Goal: Feedback & Contribution: Contribute content

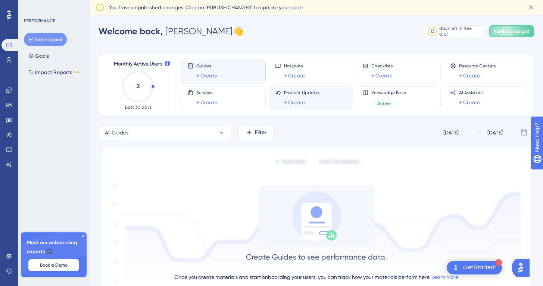
click at [323, 97] on div "Product Updates + Create" at bounding box center [311, 98] width 72 height 17
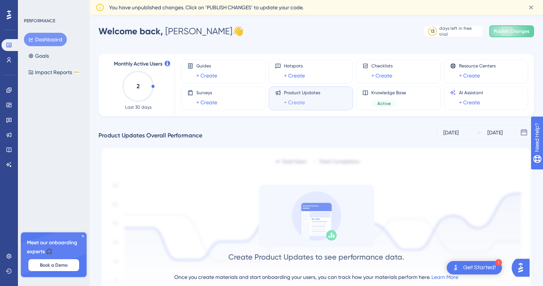
click at [300, 103] on link "+ Create" at bounding box center [294, 102] width 21 height 9
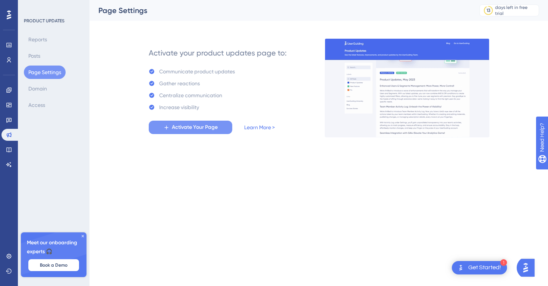
click at [184, 127] on span "Activate Your Page" at bounding box center [195, 127] width 46 height 9
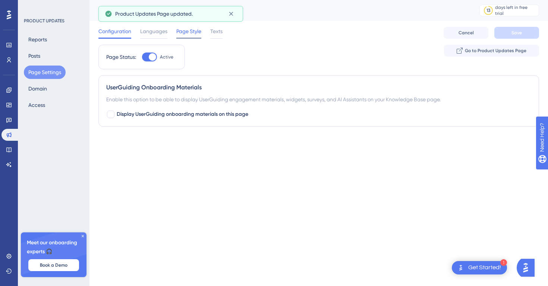
click at [187, 34] on span "Page Style" at bounding box center [188, 31] width 25 height 9
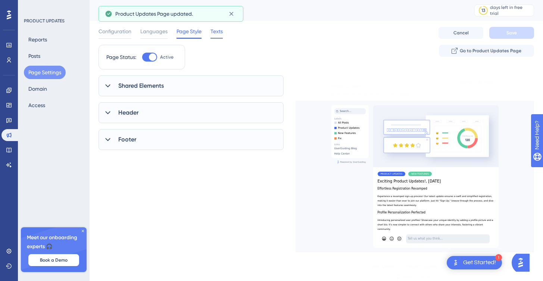
click at [223, 35] on span "Texts" at bounding box center [216, 31] width 12 height 9
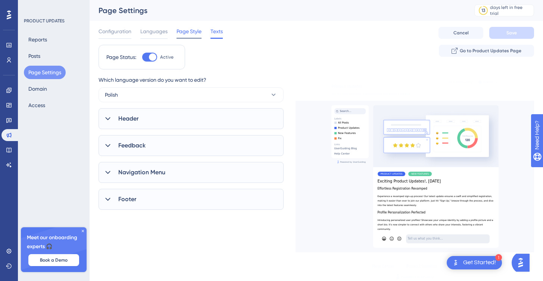
click at [200, 34] on span "Page Style" at bounding box center [188, 31] width 25 height 9
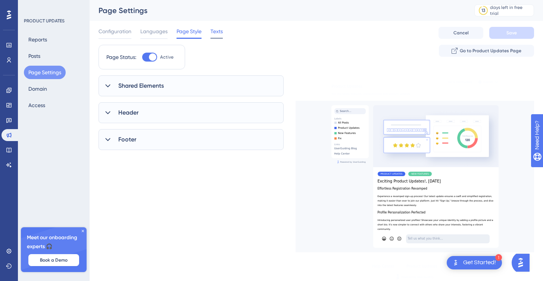
click at [214, 33] on span "Texts" at bounding box center [216, 31] width 12 height 9
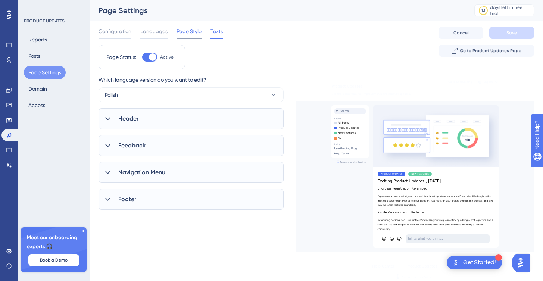
click at [185, 33] on span "Page Style" at bounding box center [188, 31] width 25 height 9
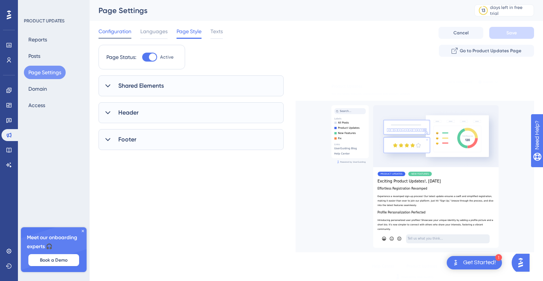
click at [128, 32] on span "Configuration" at bounding box center [114, 31] width 33 height 9
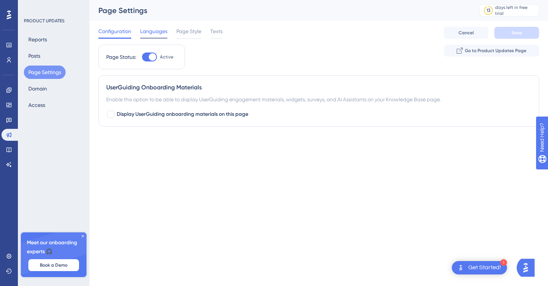
click at [147, 32] on span "Languages" at bounding box center [153, 31] width 27 height 9
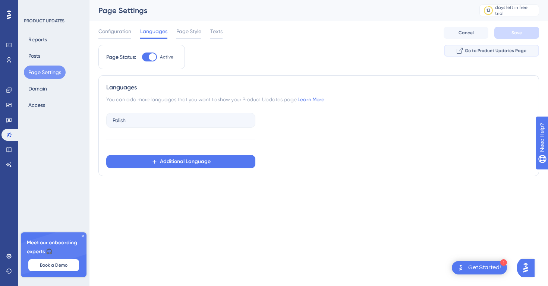
click at [470, 51] on span "Go to Product Updates Page" at bounding box center [496, 51] width 62 height 6
click at [37, 56] on button "Posts" at bounding box center [34, 55] width 21 height 13
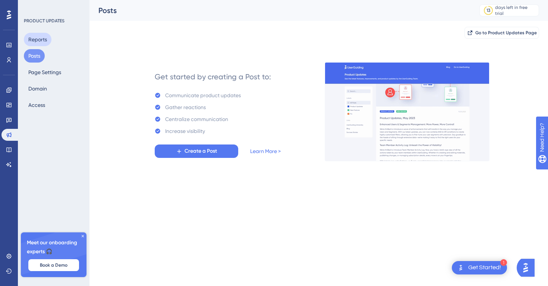
click at [45, 40] on button "Reports" at bounding box center [38, 39] width 28 height 13
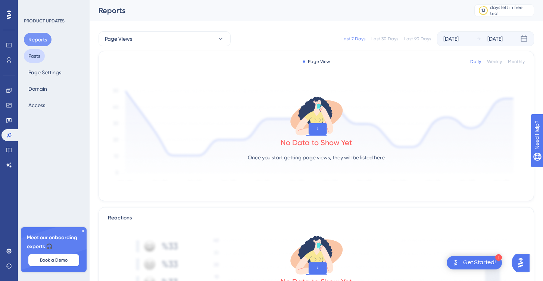
click at [40, 60] on button "Posts" at bounding box center [34, 55] width 21 height 13
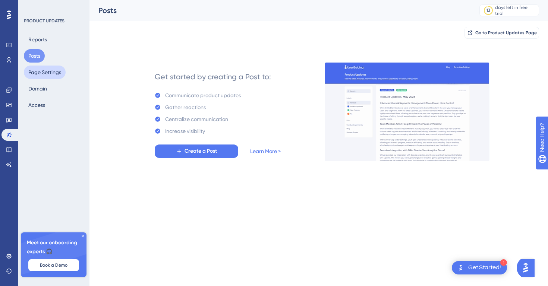
click at [47, 73] on button "Page Settings" at bounding box center [45, 72] width 42 height 13
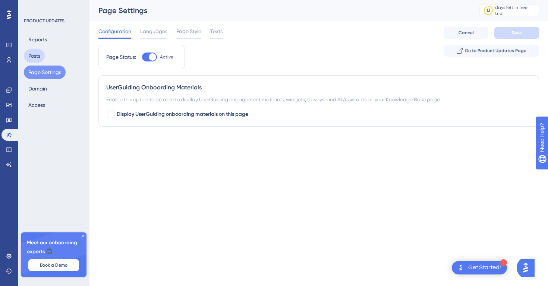
click at [40, 55] on button "Posts" at bounding box center [34, 55] width 21 height 13
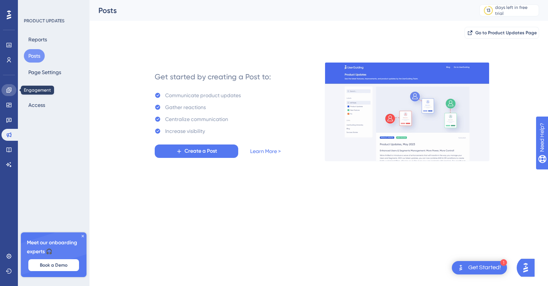
click at [9, 91] on icon at bounding box center [9, 90] width 6 height 6
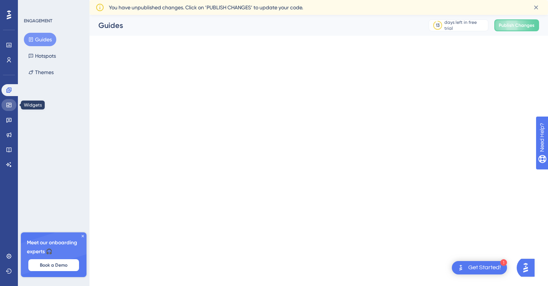
click at [12, 103] on link at bounding box center [8, 105] width 15 height 12
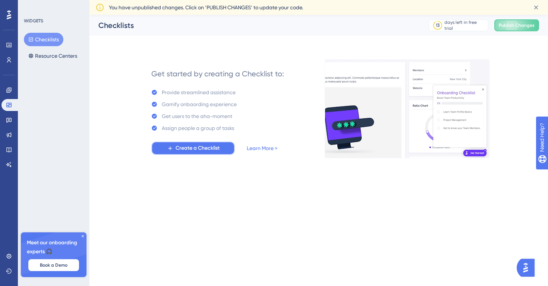
click at [189, 151] on span "Create a Checklist" at bounding box center [198, 148] width 44 height 9
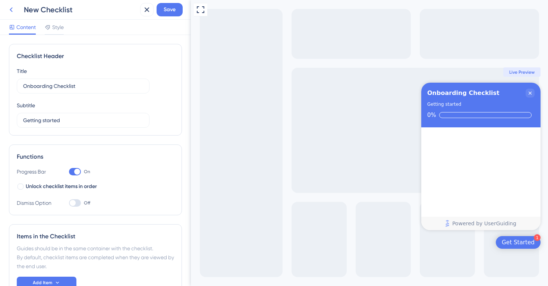
click at [12, 9] on icon at bounding box center [11, 9] width 9 height 9
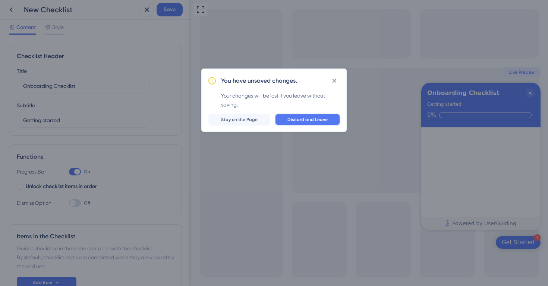
click at [289, 119] on span "Discard and Leave" at bounding box center [308, 120] width 40 height 6
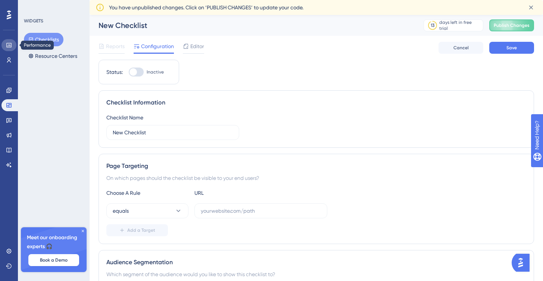
click at [7, 47] on icon at bounding box center [8, 45] width 5 height 4
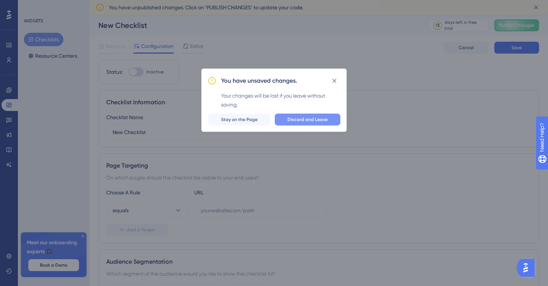
click at [295, 121] on span "Discard and Leave" at bounding box center [308, 120] width 40 height 6
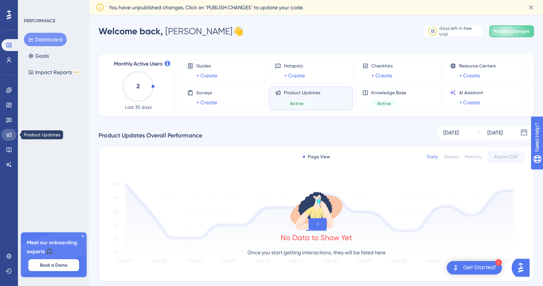
click at [11, 136] on icon at bounding box center [9, 135] width 6 height 6
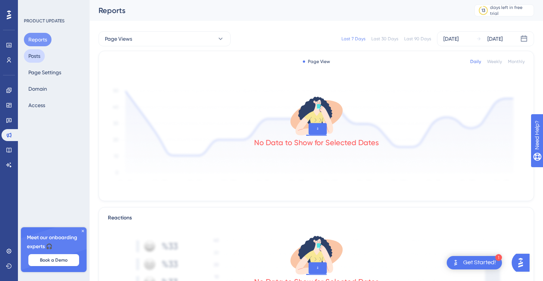
click at [38, 59] on button "Posts" at bounding box center [34, 55] width 21 height 13
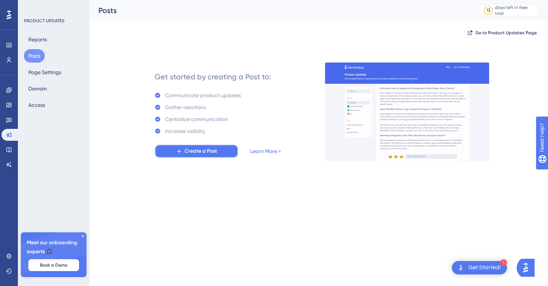
click at [222, 153] on button "Create a Post" at bounding box center [197, 151] width 84 height 13
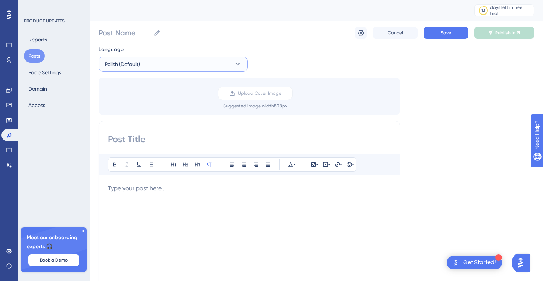
click at [160, 65] on button "Polish (Default)" at bounding box center [172, 64] width 149 height 15
click at [165, 138] on input at bounding box center [249, 139] width 283 height 12
click at [256, 95] on span "Upload Cover Image" at bounding box center [259, 93] width 43 height 6
click at [281, 93] on input "Upload Cover Image" at bounding box center [281, 93] width 0 height 0
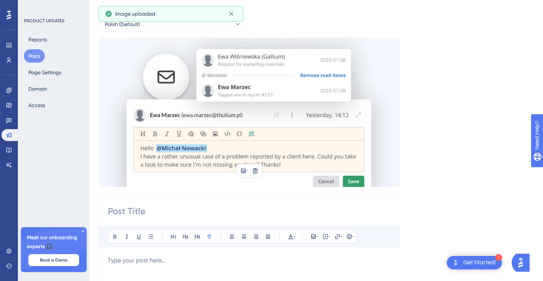
scroll to position [125, 0]
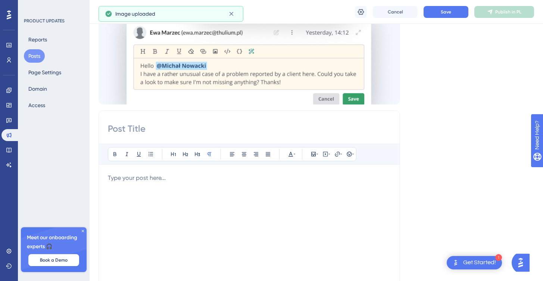
click at [151, 131] on input at bounding box center [249, 129] width 283 height 12
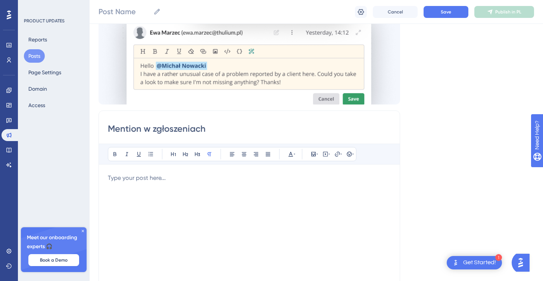
type input "Mention w zgłoszeniach"
click at [188, 179] on p at bounding box center [249, 177] width 283 height 9
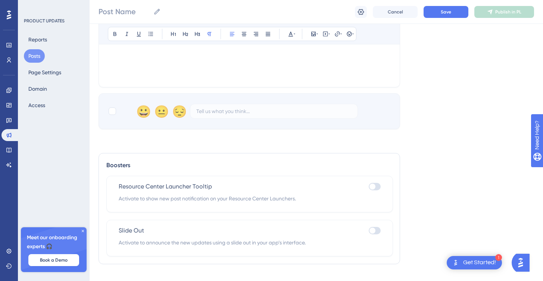
scroll to position [398, 0]
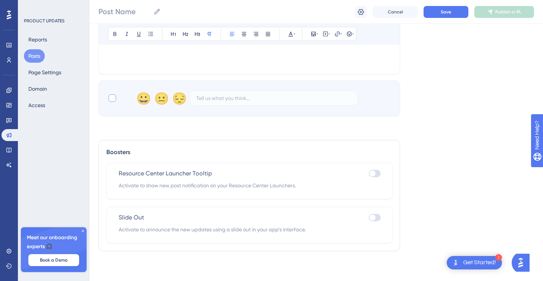
click at [117, 100] on label at bounding box center [113, 98] width 10 height 9
checkbox input "false"
click at [375, 174] on div at bounding box center [375, 173] width 12 height 7
click at [369, 174] on input "checkbox" at bounding box center [368, 173] width 0 height 0
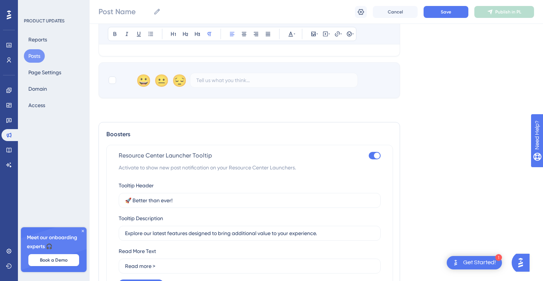
scroll to position [518, 0]
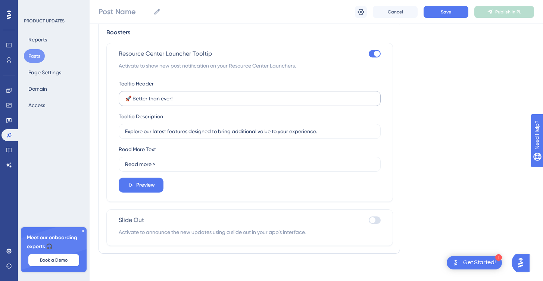
click at [257, 103] on label "🚀 Better than ever!" at bounding box center [250, 98] width 262 height 15
click at [257, 103] on input "🚀 Better than ever!" at bounding box center [249, 98] width 249 height 8
click at [144, 187] on span "Preview" at bounding box center [145, 185] width 19 height 9
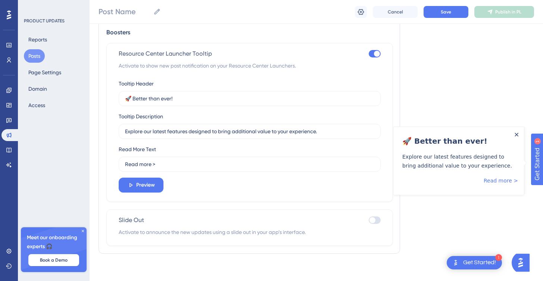
click at [516, 134] on icon "Close Announcement" at bounding box center [516, 135] width 4 height 4
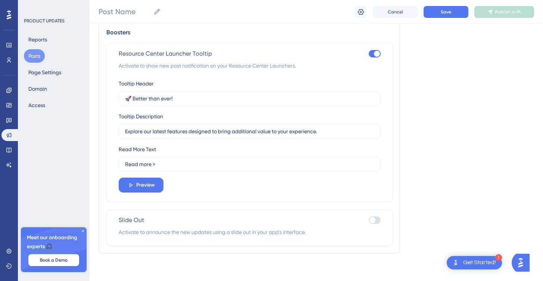
click at [370, 53] on div at bounding box center [375, 53] width 12 height 7
click at [369, 54] on input "checkbox" at bounding box center [368, 54] width 0 height 0
checkbox input "false"
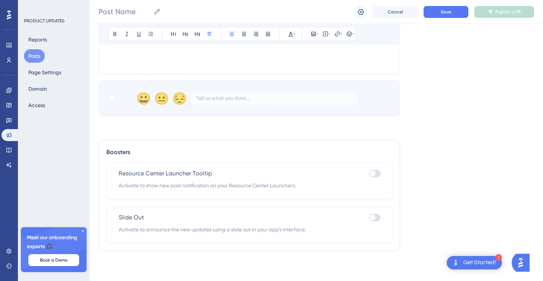
scroll to position [398, 0]
click at [374, 219] on div at bounding box center [372, 217] width 6 height 6
click at [369, 218] on input "checkbox" at bounding box center [368, 217] width 0 height 0
checkbox input "true"
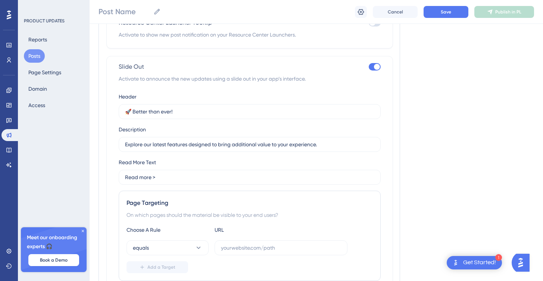
scroll to position [623, 0]
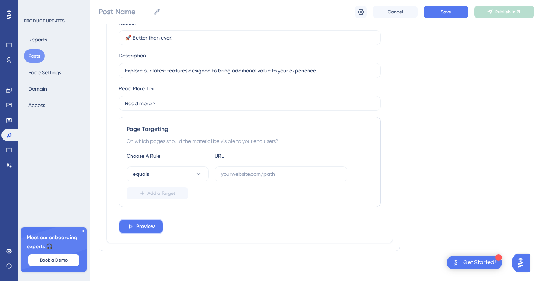
click at [145, 226] on span "Preview" at bounding box center [145, 226] width 19 height 9
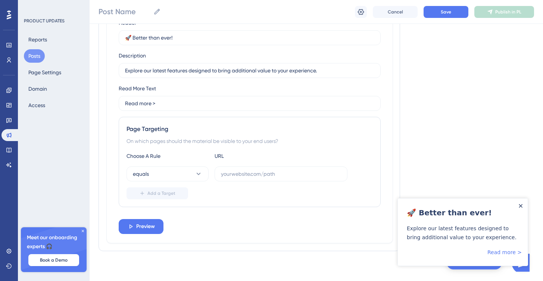
click at [519, 206] on icon "Close Announcement" at bounding box center [521, 206] width 4 height 4
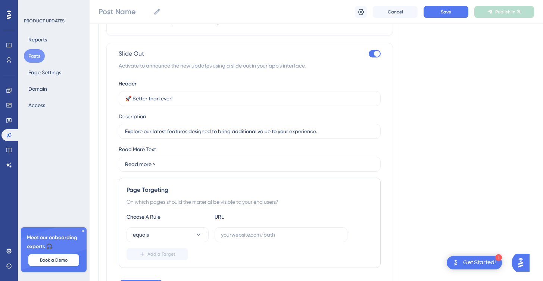
scroll to position [569, 0]
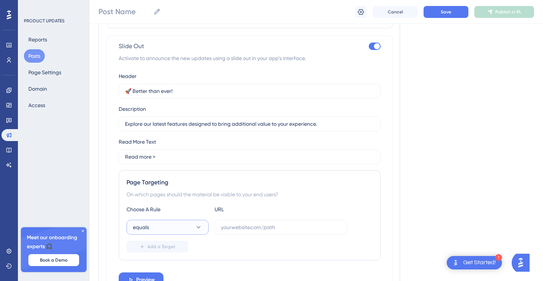
click at [201, 229] on icon at bounding box center [198, 226] width 7 height 7
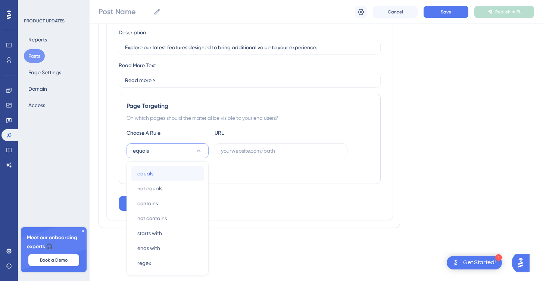
click at [154, 172] on div "equals equals" at bounding box center [167, 173] width 60 height 15
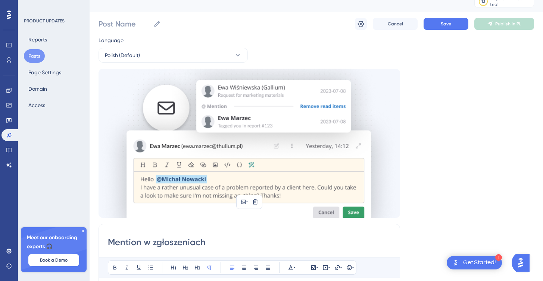
scroll to position [14, 0]
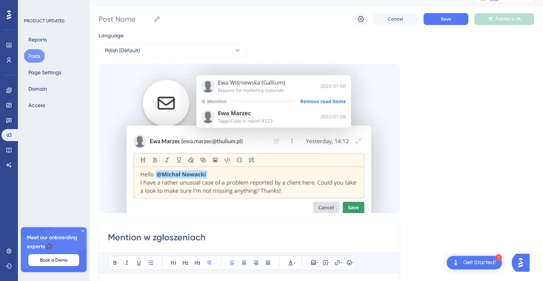
drag, startPoint x: 224, startPoint y: 236, endPoint x: 104, endPoint y: 228, distance: 120.1
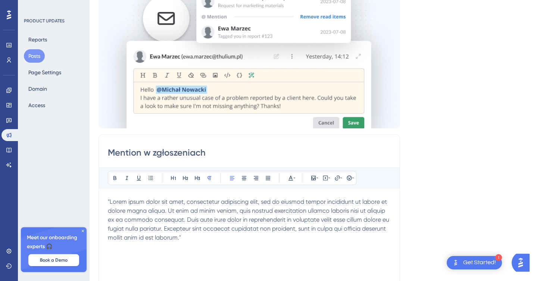
scroll to position [458, 0]
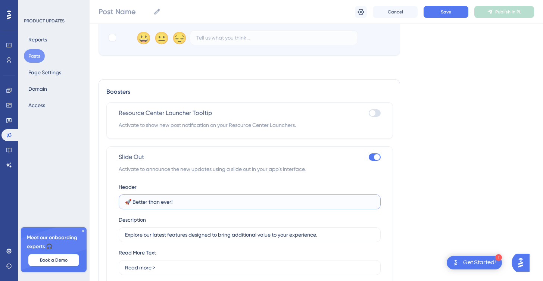
drag, startPoint x: 187, startPoint y: 201, endPoint x: 122, endPoint y: 197, distance: 64.6
click at [122, 197] on label "🚀 Better than ever!" at bounding box center [250, 201] width 262 height 15
paste input "Mention w zgłoszeniach"
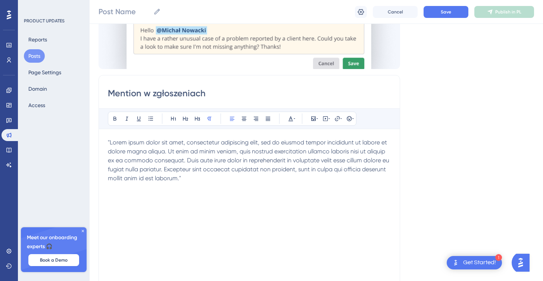
scroll to position [131, 0]
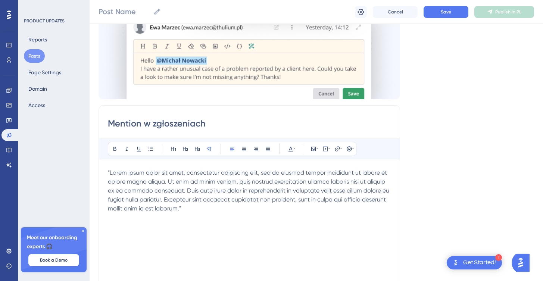
type input "Mention w zgłoszeniach"
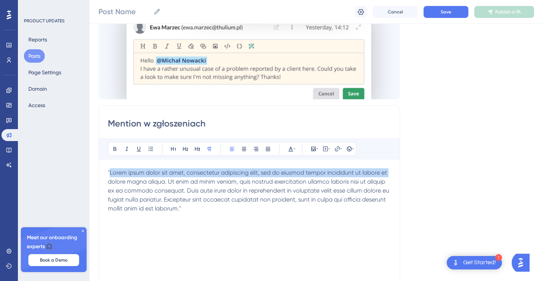
drag, startPoint x: 110, startPoint y: 173, endPoint x: 390, endPoint y: 170, distance: 279.8
click at [390, 170] on p ""Lorem ipsum dolor sit amet, consectetur adipiscing elit, sed do eiusmod tempor…" at bounding box center [249, 190] width 283 height 45
copy span "Lorem ipsum dolor sit amet, consectetur adipiscing elit, sed do eiusmod tempor …"
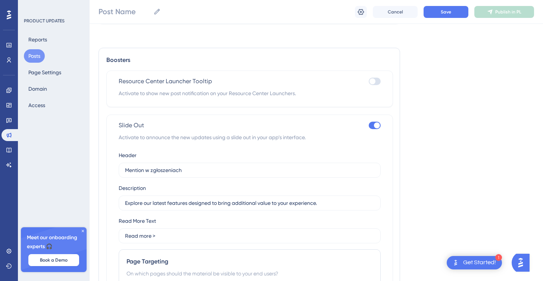
scroll to position [490, 0]
click at [180, 202] on input "Explore our latest features designed to bring additional value to your experien…" at bounding box center [249, 203] width 249 height 8
paste input "Lorem ipsum dolor sit amet, consectetur adipiscing elit, sed do eiusmod tempor …"
type input "Lorem ipsum dolor sit amet, consectetur adipiscing elit, sed do eiusmod tempor …"
click at [179, 231] on label "Read more >" at bounding box center [250, 236] width 262 height 15
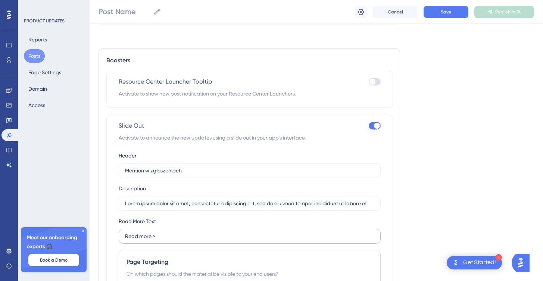
click at [179, 232] on input "Read more >" at bounding box center [249, 236] width 249 height 8
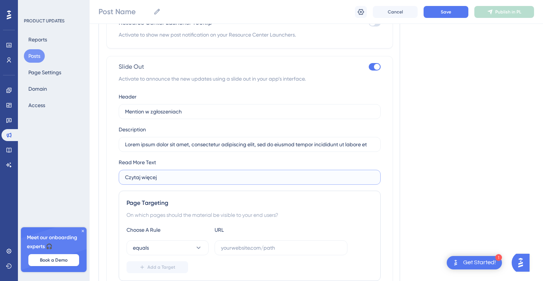
scroll to position [623, 0]
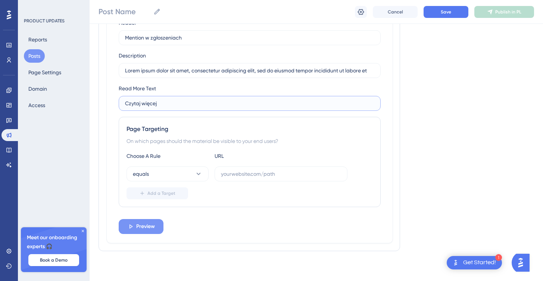
type input "Czytaj więcej"
click at [156, 226] on button "Preview" at bounding box center [141, 226] width 45 height 15
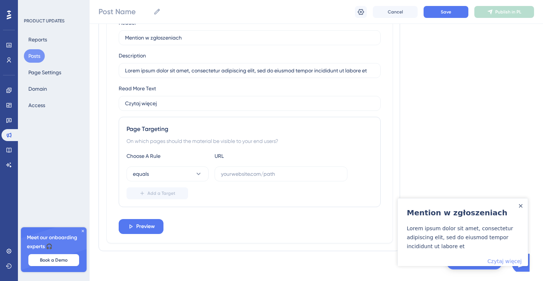
click at [503, 261] on link "Czytaj więcej" at bounding box center [504, 261] width 34 height 9
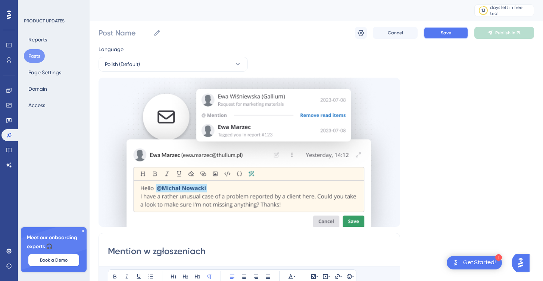
click at [450, 36] on button "Save" at bounding box center [445, 33] width 45 height 12
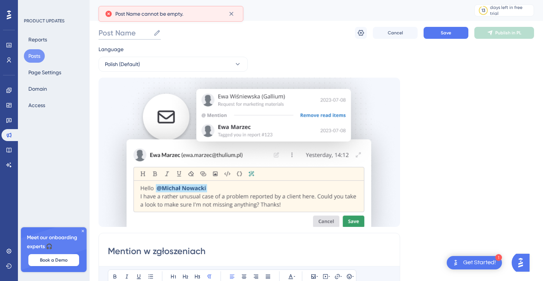
click at [128, 32] on input "Post Name" at bounding box center [124, 33] width 52 height 10
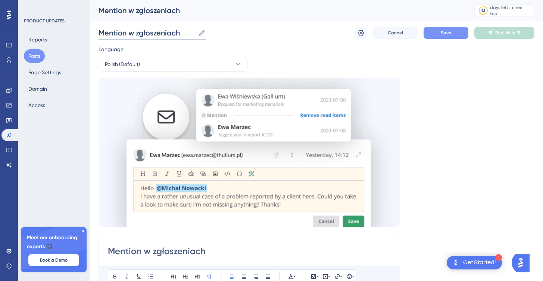
type input "Mention w zgłoszeniach"
click at [458, 31] on button "Save" at bounding box center [445, 33] width 45 height 12
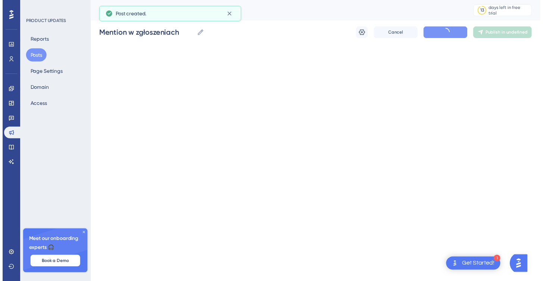
scroll to position [53, 0]
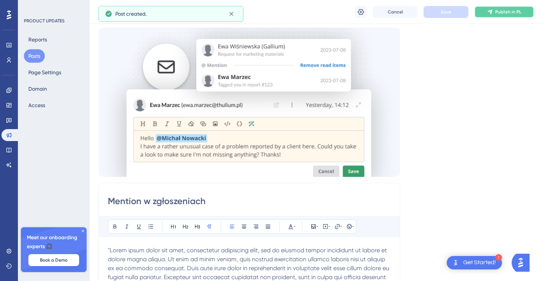
click at [492, 13] on icon at bounding box center [490, 12] width 6 height 6
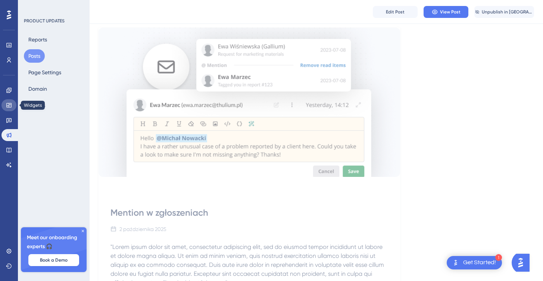
click at [8, 107] on icon at bounding box center [8, 105] width 5 height 4
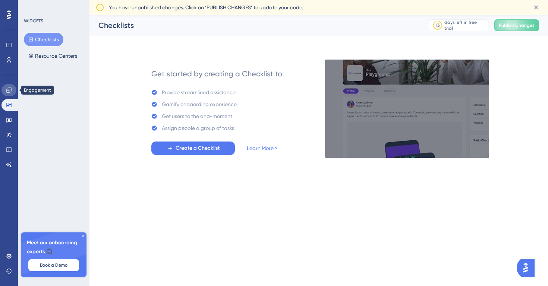
click at [12, 94] on link at bounding box center [8, 90] width 15 height 12
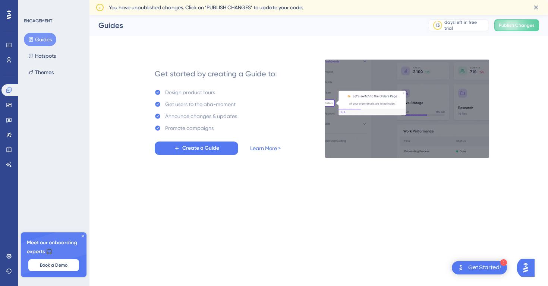
click at [12, 113] on div "Engagement Widgets Feedback Product Updates Knowledge Base AI Assistant" at bounding box center [8, 127] width 15 height 87
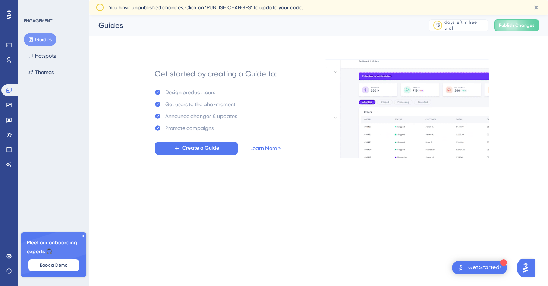
click at [9, 97] on div "Engagement Widgets Feedback Product Updates Knowledge Base AI Assistant" at bounding box center [8, 127] width 15 height 87
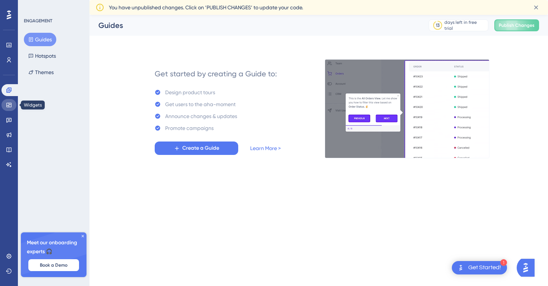
click at [12, 107] on link at bounding box center [8, 105] width 15 height 12
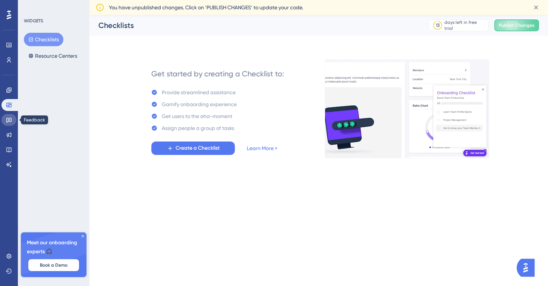
click at [12, 117] on link at bounding box center [8, 120] width 15 height 12
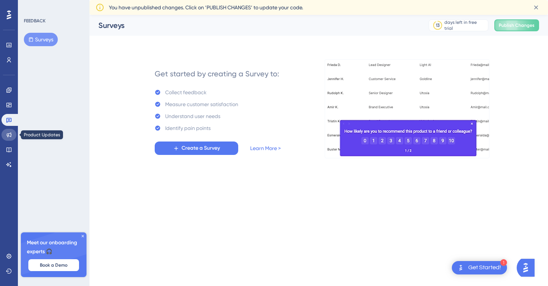
click at [11, 134] on icon at bounding box center [9, 135] width 6 height 6
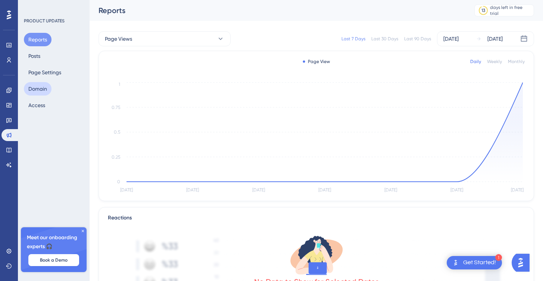
click at [40, 91] on button "Domain" at bounding box center [38, 88] width 28 height 13
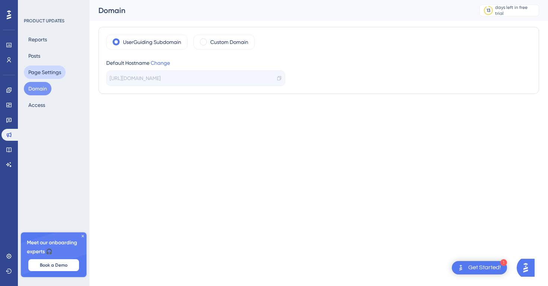
click at [46, 69] on button "Page Settings" at bounding box center [45, 72] width 42 height 13
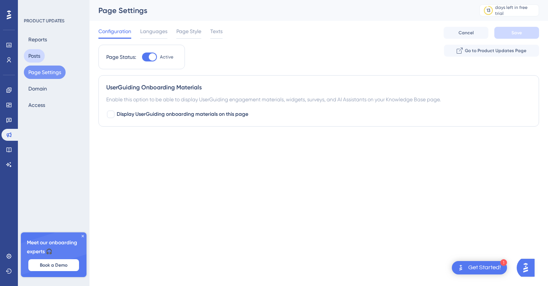
click at [37, 55] on button "Posts" at bounding box center [34, 55] width 21 height 13
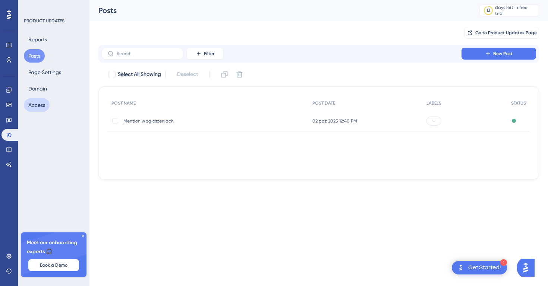
click at [47, 104] on button "Access" at bounding box center [37, 104] width 26 height 13
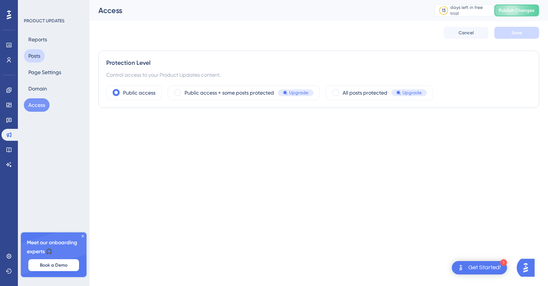
click at [38, 58] on button "Posts" at bounding box center [34, 55] width 21 height 13
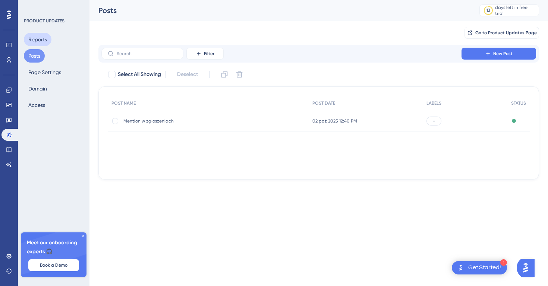
click at [41, 41] on button "Reports" at bounding box center [38, 39] width 28 height 13
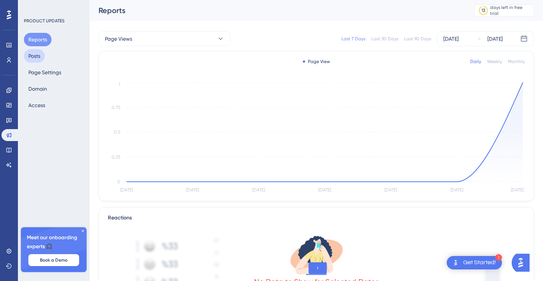
click at [41, 56] on button "Posts" at bounding box center [34, 55] width 21 height 13
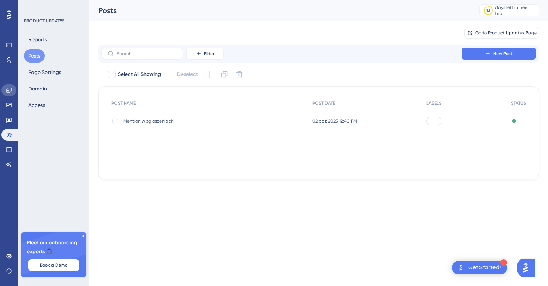
click at [9, 91] on icon at bounding box center [9, 90] width 6 height 6
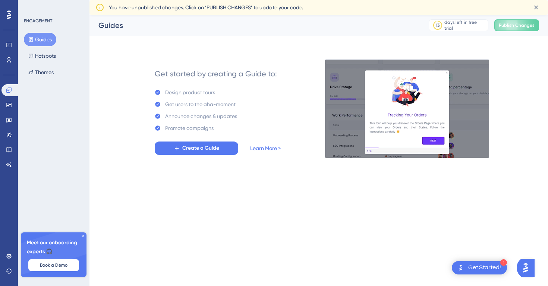
click at [234, 10] on span "You have unpublished changes. Click on ‘PUBLISH CHANGES’ to update your code." at bounding box center [206, 7] width 194 height 9
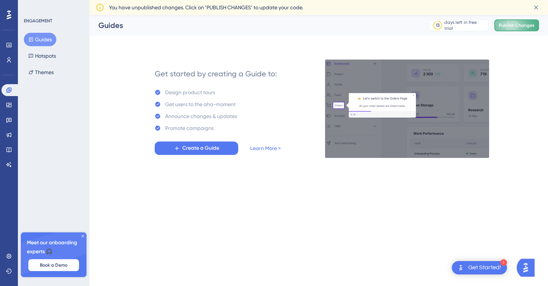
click at [526, 26] on span "Publish Changes" at bounding box center [517, 25] width 36 height 6
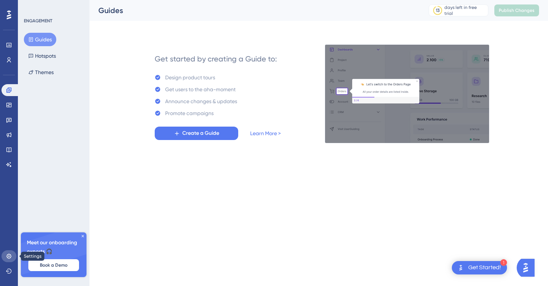
click at [13, 253] on link at bounding box center [8, 257] width 15 height 12
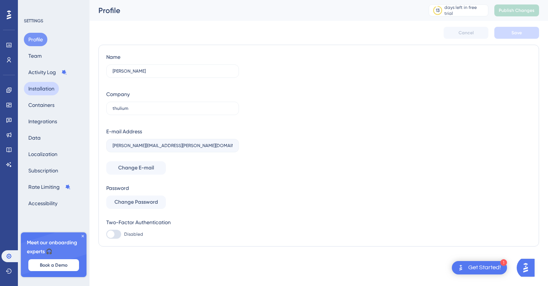
click at [41, 92] on button "Installation" at bounding box center [41, 88] width 35 height 13
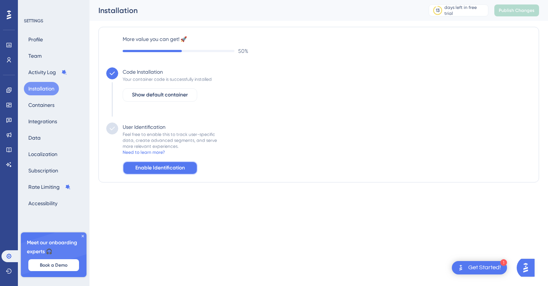
click at [178, 171] on span "Enable Identification" at bounding box center [160, 168] width 50 height 9
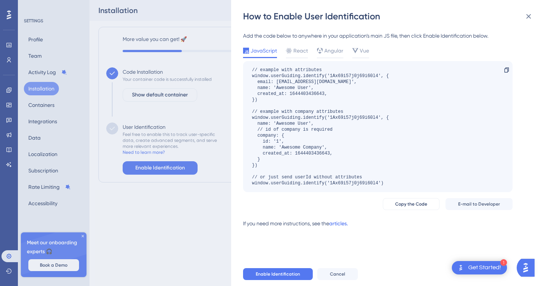
click at [342, 224] on link "articles." at bounding box center [338, 226] width 19 height 15
drag, startPoint x: 529, startPoint y: 18, endPoint x: 365, endPoint y: 41, distance: 166.1
click at [529, 18] on icon at bounding box center [528, 16] width 9 height 9
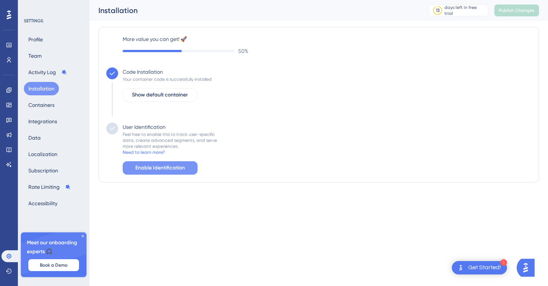
click at [146, 170] on span "Enable Identification" at bounding box center [160, 168] width 50 height 9
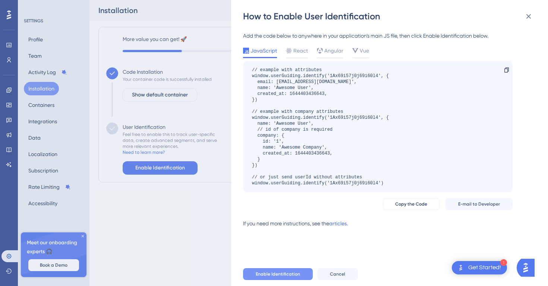
click at [260, 272] on span "Enable Identification" at bounding box center [278, 275] width 44 height 6
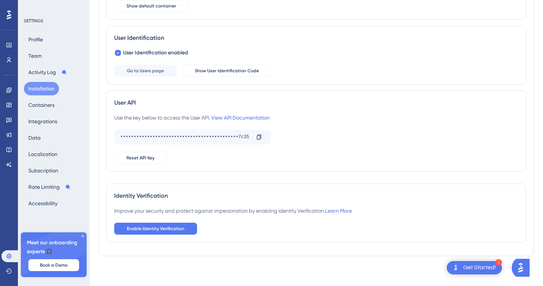
scroll to position [107, 0]
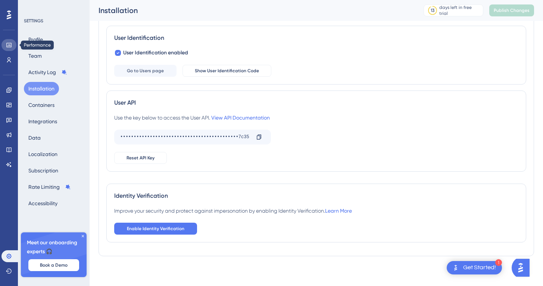
click at [12, 46] on link at bounding box center [8, 45] width 15 height 12
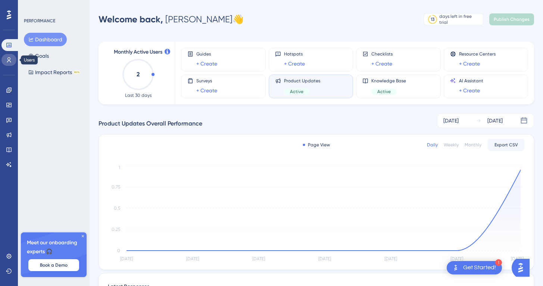
click at [9, 61] on icon at bounding box center [9, 59] width 4 height 5
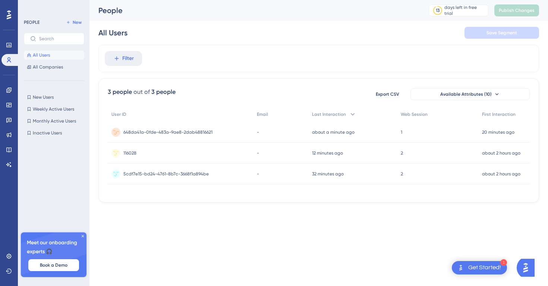
click at [150, 134] on span "648da41a-0fde-483a-9ae8-2dab48816621" at bounding box center [167, 132] width 89 height 6
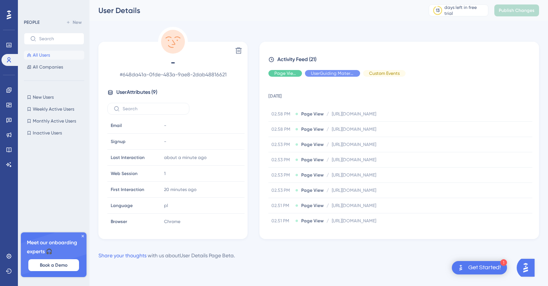
click at [47, 57] on span "All Users" at bounding box center [41, 55] width 17 height 6
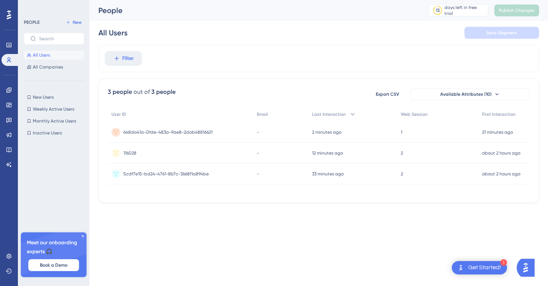
click at [305, 41] on div "All Users Save Segment" at bounding box center [318, 33] width 441 height 24
click at [218, 133] on div "648da41a-0fde-483a-9ae8-2dab48816621 648da41a-0fde-483a-9ae8-2dab48816621" at bounding box center [180, 132] width 145 height 21
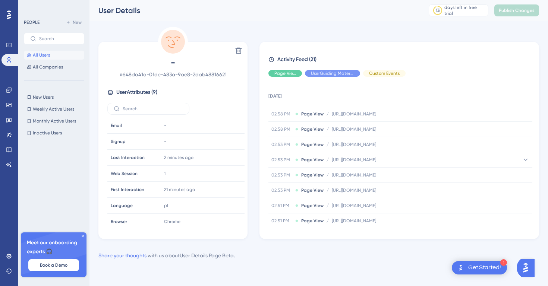
scroll to position [218, 0]
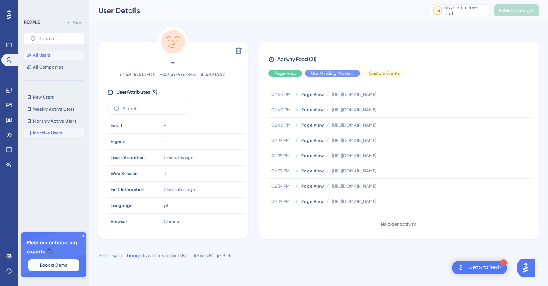
click at [45, 129] on button "Inactive Users Inactive Users" at bounding box center [54, 133] width 60 height 9
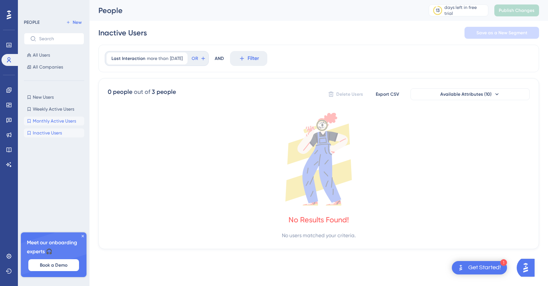
click at [54, 120] on span "Monthly Active Users" at bounding box center [54, 121] width 43 height 6
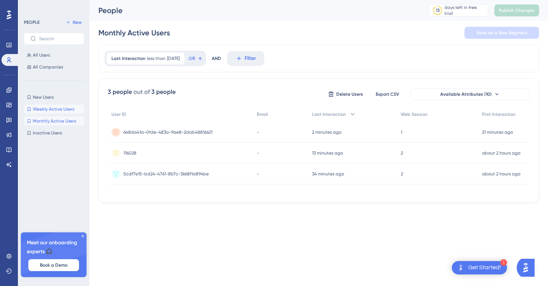
click at [62, 112] on span "Weekly Active Users" at bounding box center [53, 109] width 41 height 6
click at [51, 103] on div "New Users New Users Weekly Active Users Weekly Active Users Monthly Active User…" at bounding box center [54, 115] width 60 height 45
click at [49, 100] on span "New Users" at bounding box center [43, 97] width 21 height 6
click at [10, 121] on icon at bounding box center [9, 120] width 6 height 6
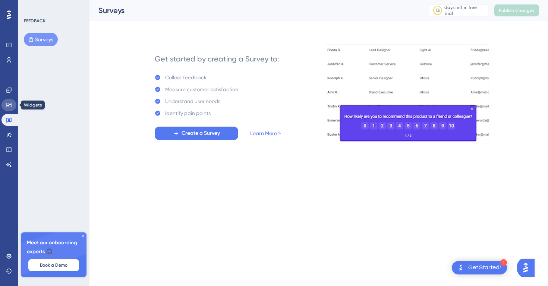
click at [8, 106] on icon at bounding box center [9, 105] width 6 height 6
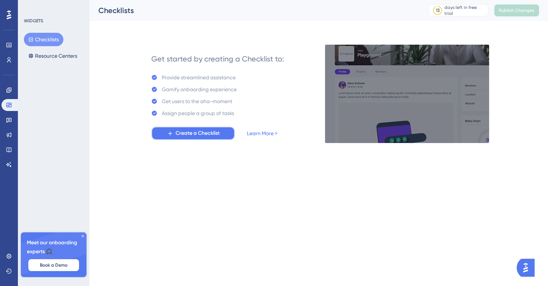
click at [181, 132] on span "Create a Checklist" at bounding box center [198, 133] width 44 height 9
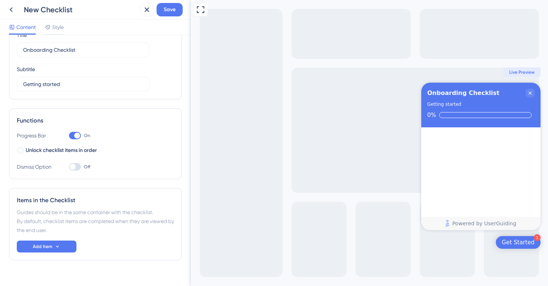
scroll to position [49, 0]
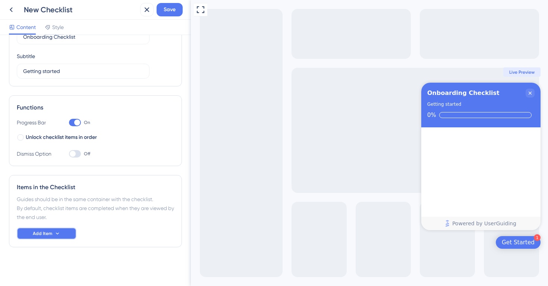
click at [30, 235] on button "Add Item" at bounding box center [47, 234] width 60 height 12
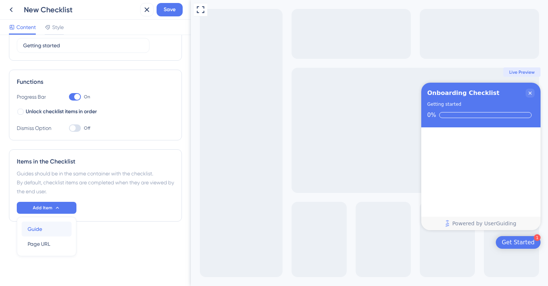
click at [47, 234] on div "Guide Guide" at bounding box center [47, 229] width 38 height 15
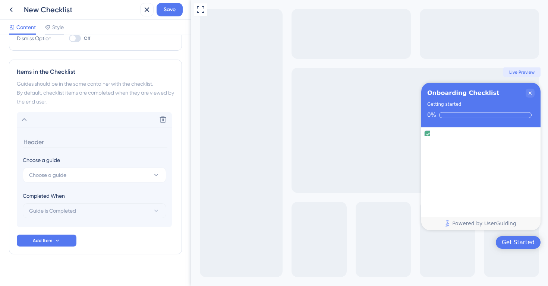
scroll to position [172, 0]
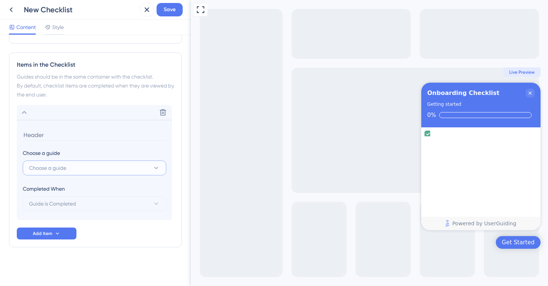
click at [69, 171] on button "Choose a guide" at bounding box center [95, 168] width 144 height 15
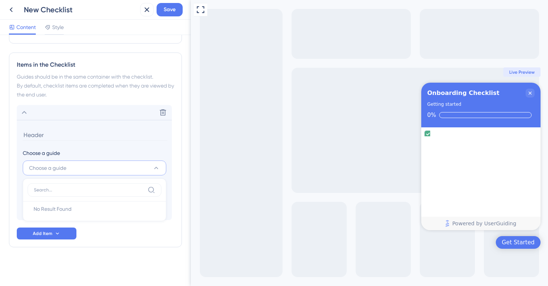
click at [94, 157] on div "Choose a guide" at bounding box center [94, 153] width 143 height 9
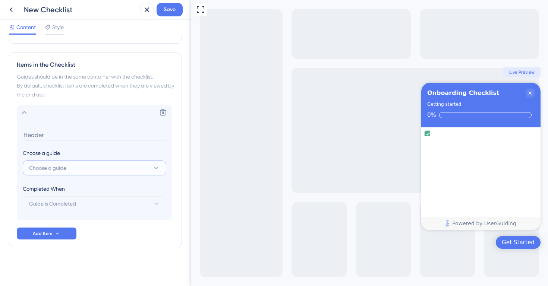
click at [78, 166] on button "Choose a guide" at bounding box center [95, 168] width 144 height 15
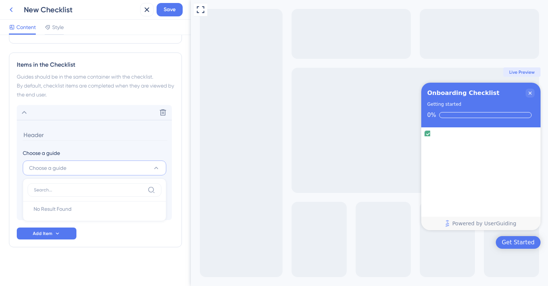
click at [15, 13] on icon at bounding box center [11, 9] width 9 height 9
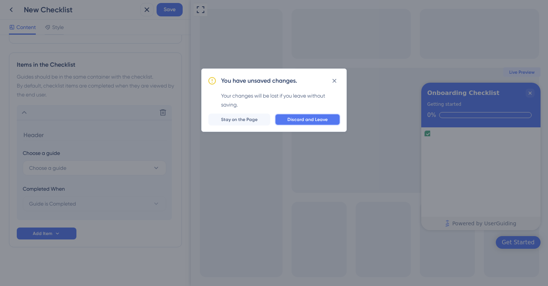
click at [301, 123] on button "Discard and Leave" at bounding box center [308, 120] width 66 height 12
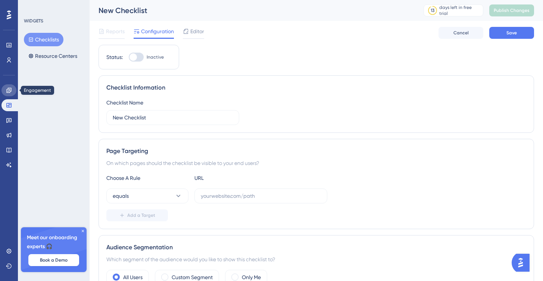
click at [9, 93] on icon at bounding box center [9, 90] width 6 height 6
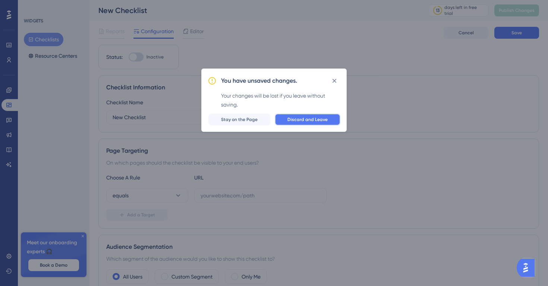
click at [300, 119] on span "Discard and Leave" at bounding box center [308, 120] width 40 height 6
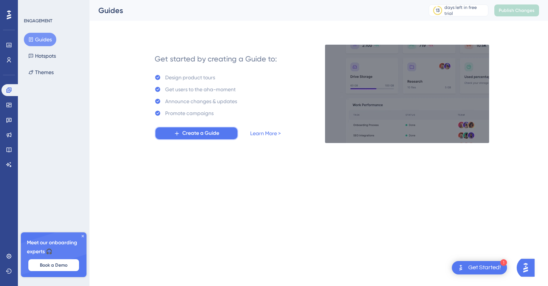
click at [220, 138] on button "Create a Guide" at bounding box center [197, 133] width 84 height 13
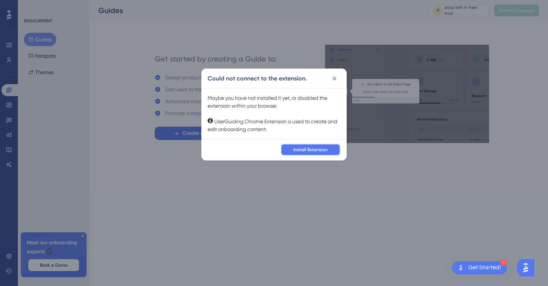
click at [318, 151] on span "Install Extension" at bounding box center [311, 150] width 34 height 6
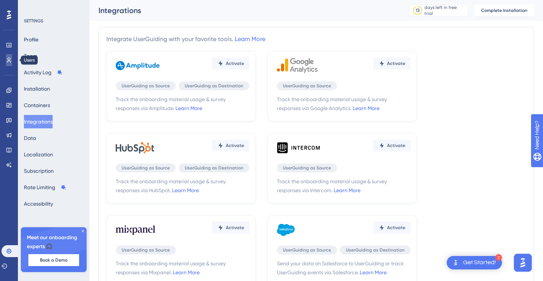
click at [9, 61] on icon at bounding box center [9, 60] width 6 height 6
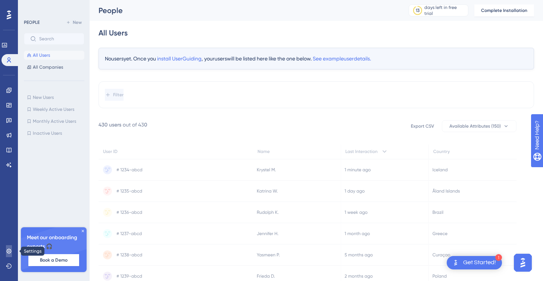
click at [12, 247] on link at bounding box center [9, 251] width 6 height 12
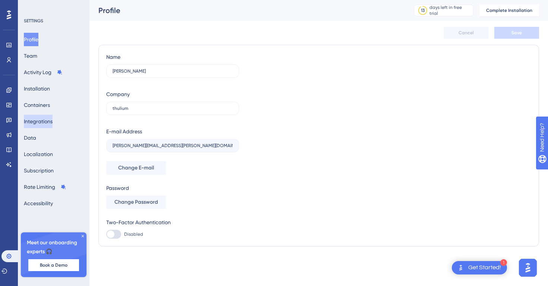
click at [43, 126] on button "Integrations" at bounding box center [38, 121] width 29 height 13
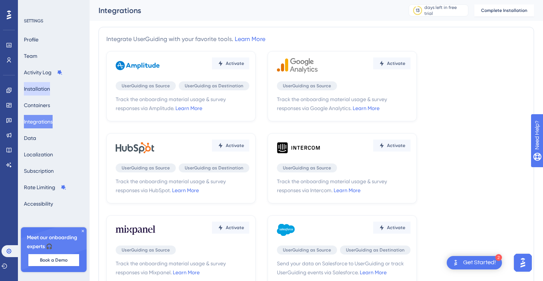
click at [44, 92] on button "Installation" at bounding box center [37, 88] width 26 height 13
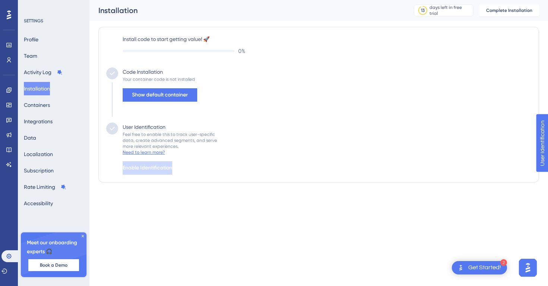
click at [153, 153] on div "Need to learn more?" at bounding box center [144, 153] width 42 height 6
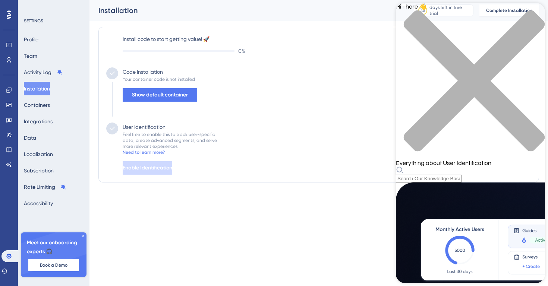
scroll to position [83, 0]
click at [532, 14] on icon "close resource center" at bounding box center [470, 84] width 149 height 149
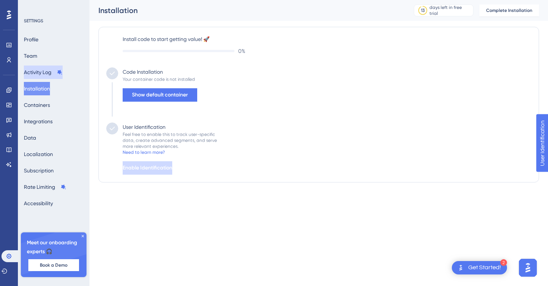
click at [40, 74] on button "Activity Log" at bounding box center [43, 72] width 39 height 13
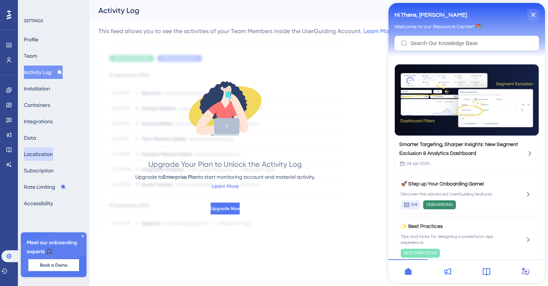
click at [49, 157] on button "Localization" at bounding box center [38, 154] width 29 height 13
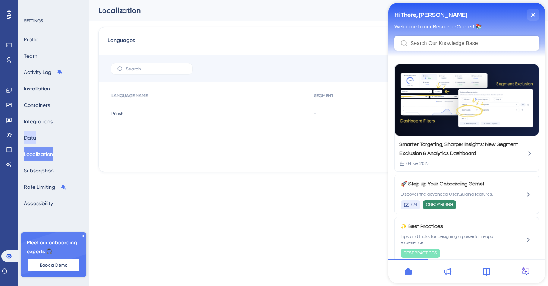
click at [36, 138] on button "Data" at bounding box center [30, 137] width 12 height 13
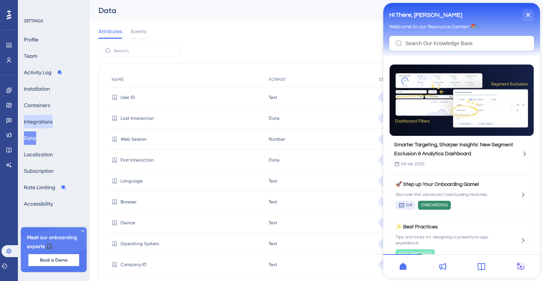
click at [49, 121] on button "Integrations" at bounding box center [38, 121] width 29 height 13
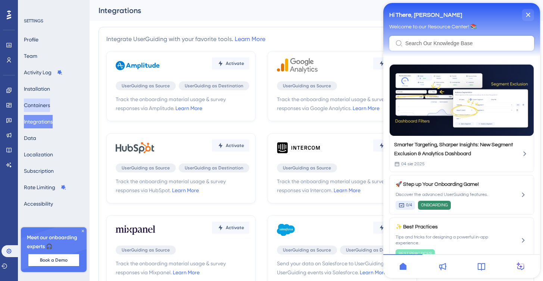
click at [47, 104] on button "Containers" at bounding box center [37, 104] width 26 height 13
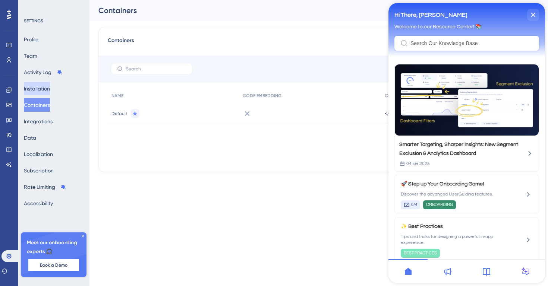
click at [47, 90] on button "Installation" at bounding box center [37, 88] width 26 height 13
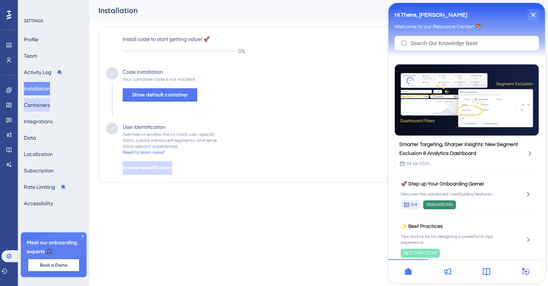
click at [48, 108] on button "Containers" at bounding box center [37, 104] width 26 height 13
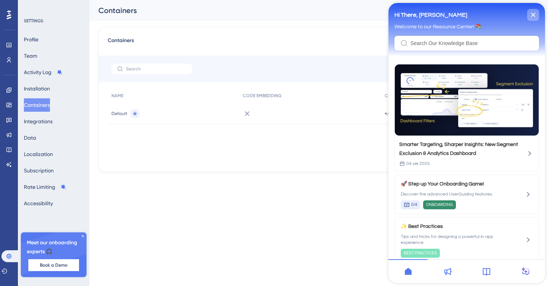
click at [534, 16] on icon "close resource center" at bounding box center [533, 15] width 4 height 4
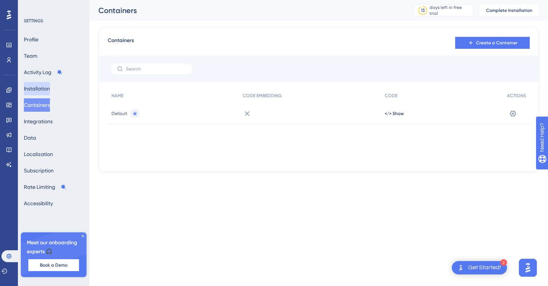
click at [45, 89] on button "Installation" at bounding box center [37, 88] width 26 height 13
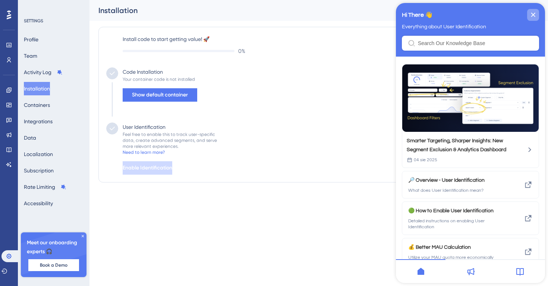
click at [536, 13] on div "close resource center" at bounding box center [533, 15] width 12 height 12
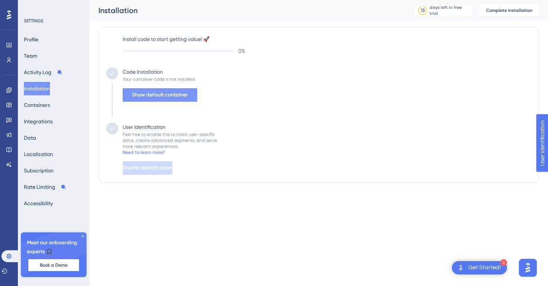
click at [160, 94] on span "Show default container" at bounding box center [160, 95] width 56 height 9
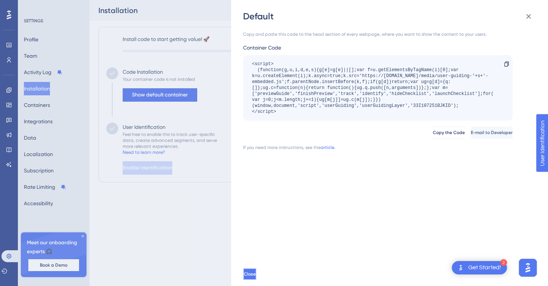
drag, startPoint x: 270, startPoint y: 270, endPoint x: 260, endPoint y: 263, distance: 13.1
click at [257, 270] on button "Close" at bounding box center [249, 275] width 13 height 12
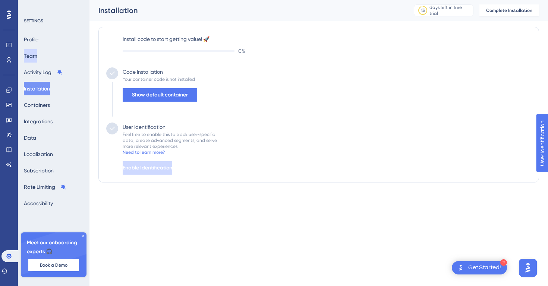
click at [37, 60] on button "Team" at bounding box center [30, 55] width 13 height 13
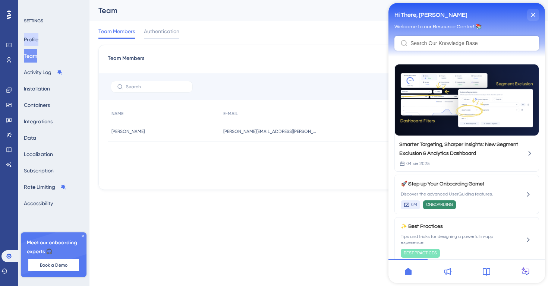
click at [38, 38] on button "Profile" at bounding box center [31, 39] width 15 height 13
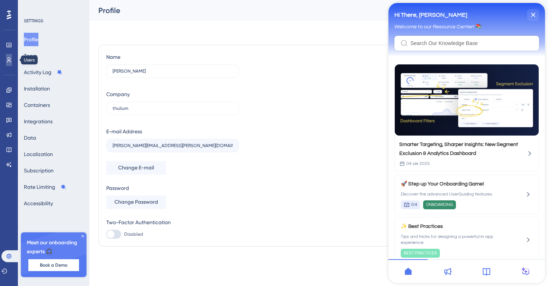
click at [11, 65] on link at bounding box center [9, 60] width 6 height 12
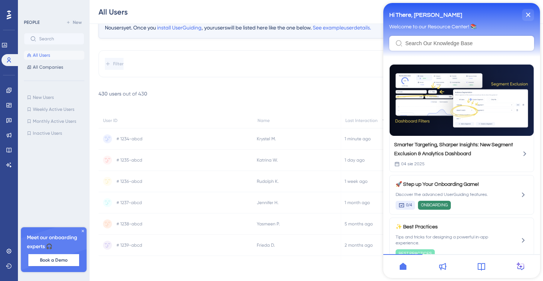
scroll to position [37, 0]
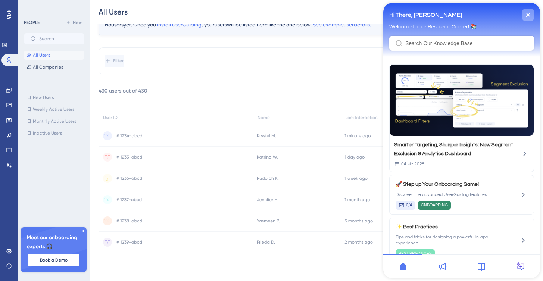
click at [528, 18] on div "close resource center" at bounding box center [528, 15] width 12 height 12
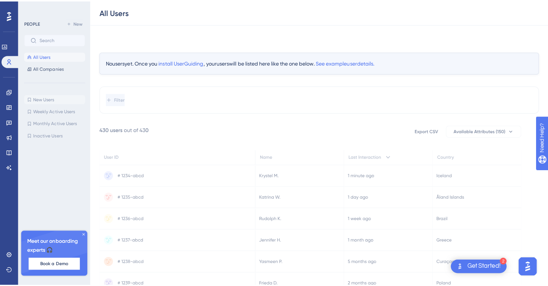
scroll to position [0, 0]
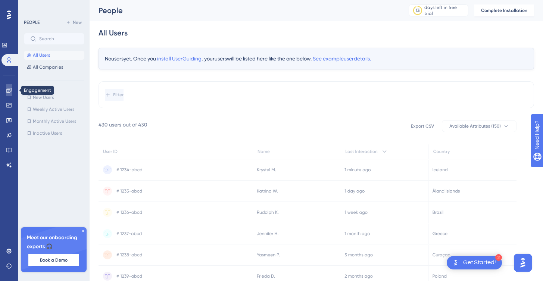
click at [9, 91] on icon at bounding box center [9, 90] width 6 height 6
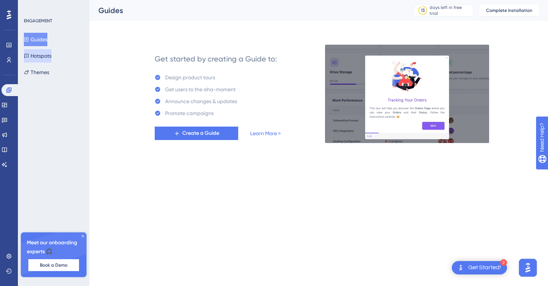
click at [41, 59] on button "Hotspots" at bounding box center [38, 55] width 28 height 13
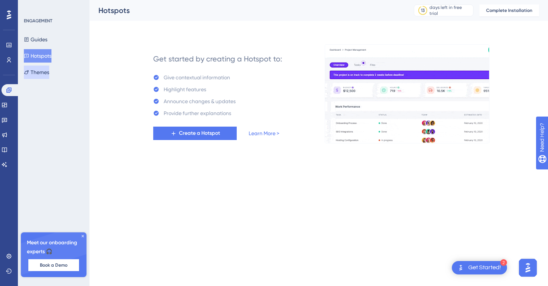
click at [43, 69] on button "Themes" at bounding box center [36, 72] width 25 height 13
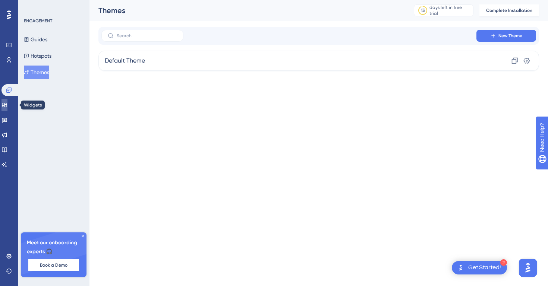
click at [7, 107] on icon at bounding box center [4, 105] width 5 height 4
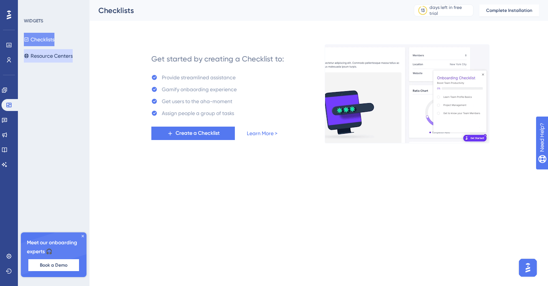
click at [58, 57] on button "Resource Centers" at bounding box center [48, 55] width 49 height 13
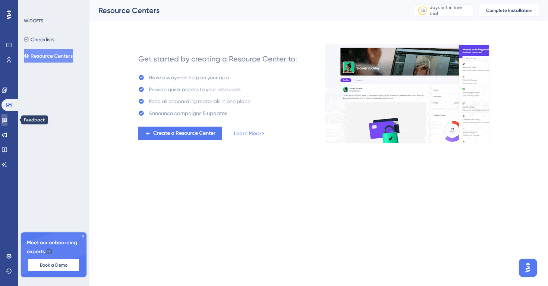
click at [7, 120] on link at bounding box center [4, 120] width 6 height 12
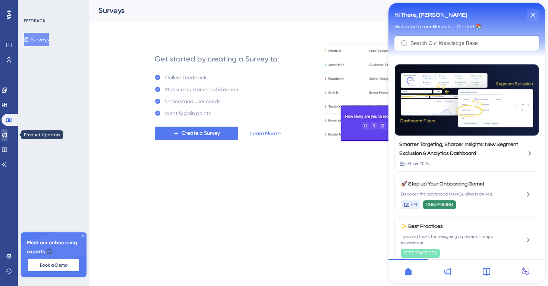
click at [7, 134] on link at bounding box center [4, 135] width 6 height 12
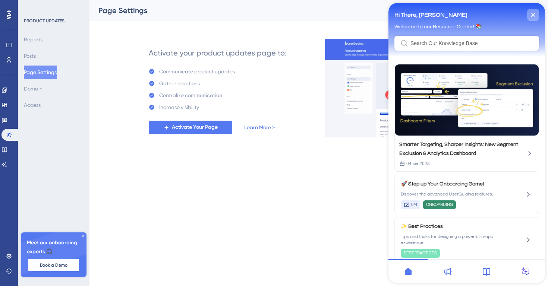
click at [534, 13] on icon "close resource center" at bounding box center [533, 15] width 4 height 4
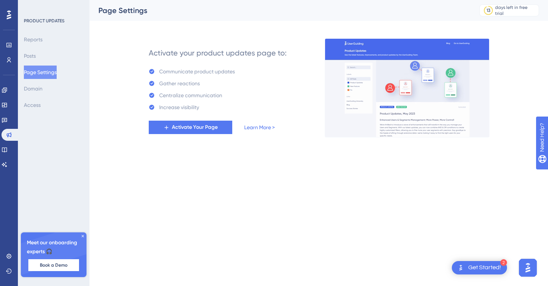
click at [43, 76] on button "Page Settings" at bounding box center [40, 72] width 33 height 13
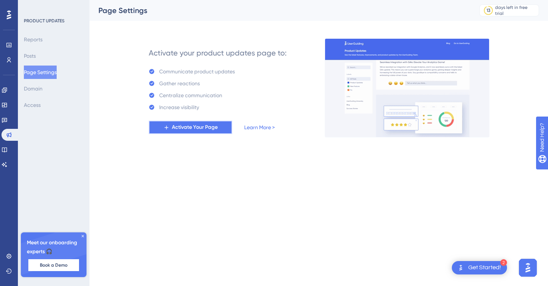
click at [182, 129] on span "Activate Your Page" at bounding box center [195, 127] width 46 height 9
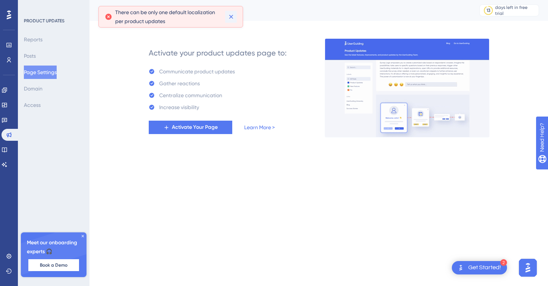
click at [234, 15] on icon at bounding box center [231, 16] width 7 height 7
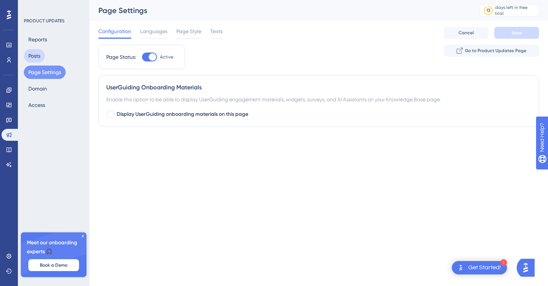
click at [37, 60] on button "Posts" at bounding box center [34, 55] width 21 height 13
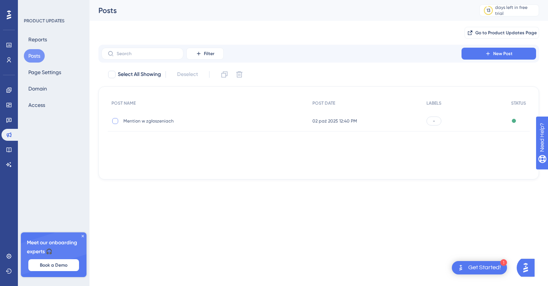
click at [115, 120] on div at bounding box center [115, 121] width 6 height 6
checkbox input "true"
click at [436, 120] on div "-" at bounding box center [434, 121] width 15 height 9
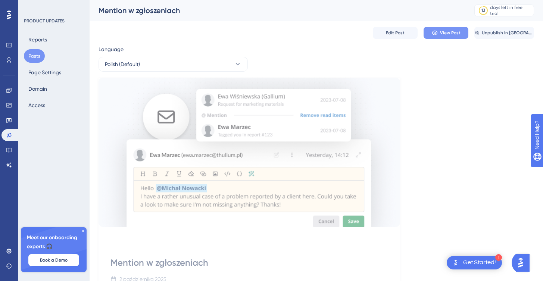
click at [443, 35] on span "View Post" at bounding box center [450, 33] width 21 height 6
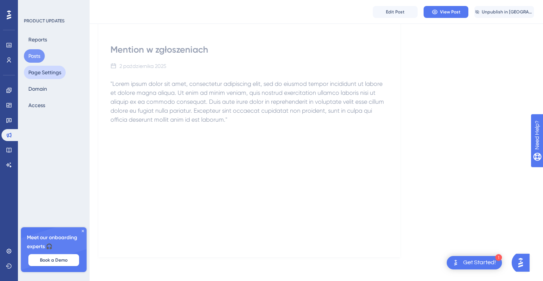
click at [40, 71] on button "Page Settings" at bounding box center [45, 72] width 42 height 13
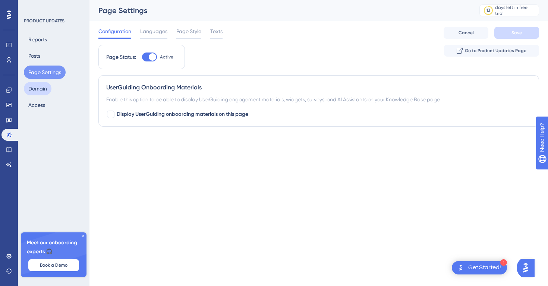
click at [43, 86] on button "Domain" at bounding box center [38, 88] width 28 height 13
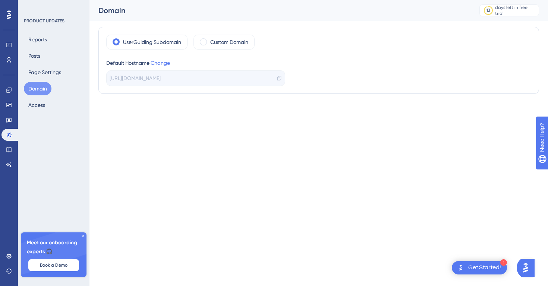
click at [130, 79] on span "[URL][DOMAIN_NAME]" at bounding box center [135, 78] width 51 height 9
click at [205, 43] on span at bounding box center [203, 41] width 7 height 7
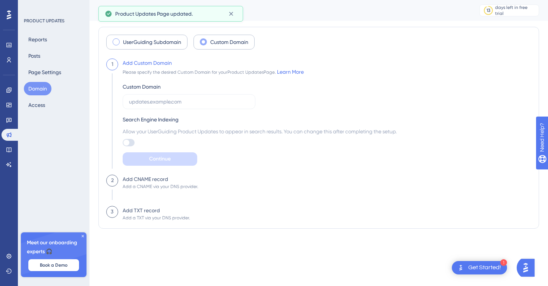
click at [115, 43] on span at bounding box center [116, 41] width 7 height 7
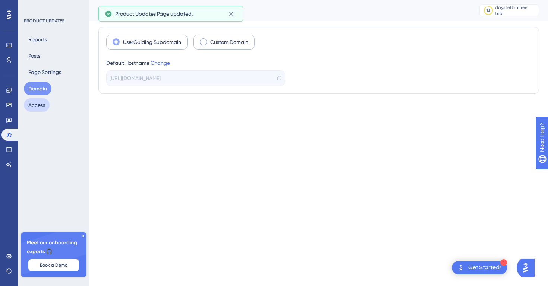
click at [42, 106] on button "Access" at bounding box center [37, 104] width 26 height 13
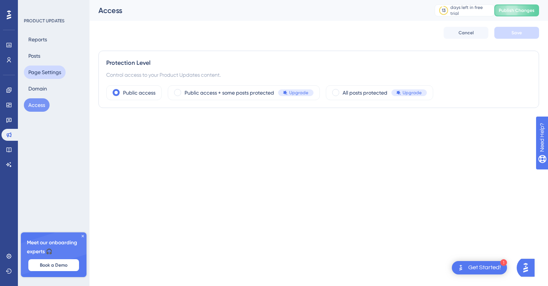
click at [47, 76] on button "Page Settings" at bounding box center [45, 72] width 42 height 13
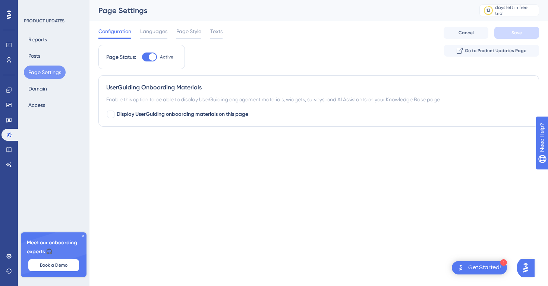
click at [43, 61] on div "Reports Posts Page Settings Domain Access" at bounding box center [54, 72] width 60 height 79
click at [38, 56] on button "Posts" at bounding box center [34, 55] width 21 height 13
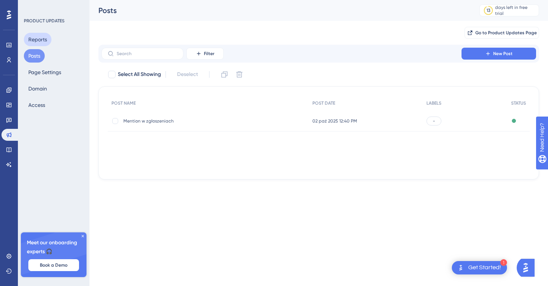
click at [42, 38] on button "Reports" at bounding box center [38, 39] width 28 height 13
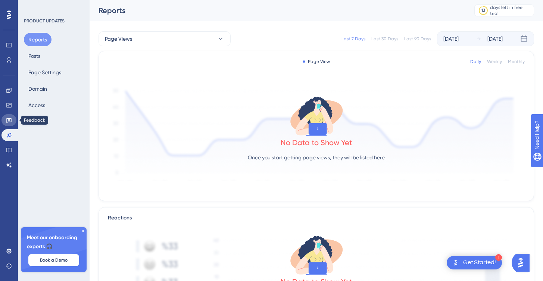
click at [9, 118] on icon at bounding box center [8, 120] width 5 height 5
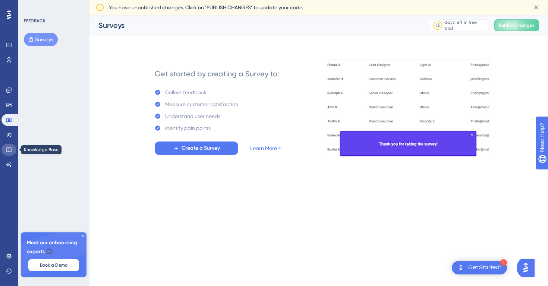
click at [10, 149] on icon at bounding box center [9, 150] width 6 height 6
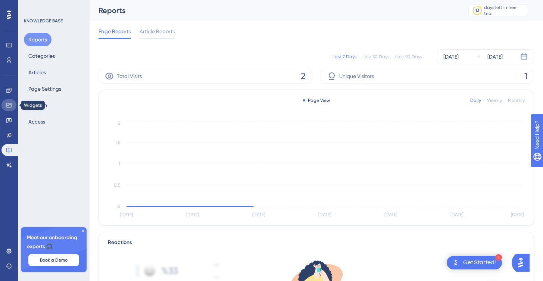
click at [10, 103] on icon at bounding box center [8, 105] width 5 height 4
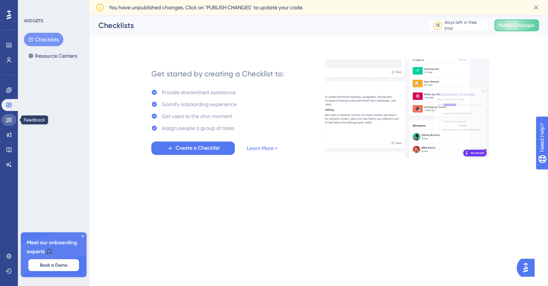
click at [10, 123] on icon at bounding box center [9, 120] width 6 height 6
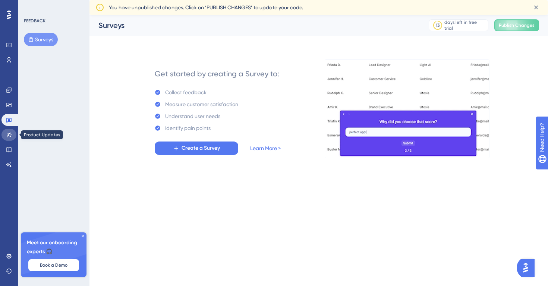
click at [10, 129] on link at bounding box center [8, 135] width 15 height 12
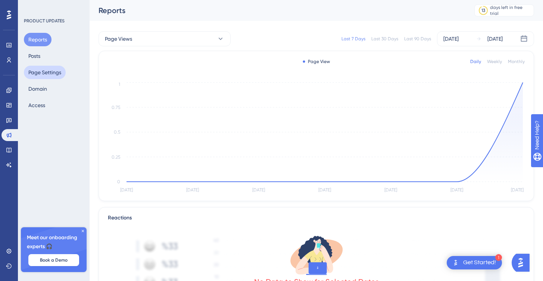
click at [40, 76] on button "Page Settings" at bounding box center [45, 72] width 42 height 13
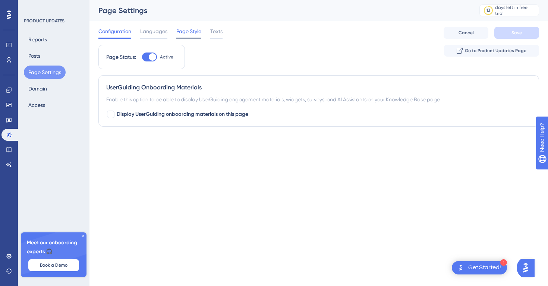
click at [189, 34] on span "Page Style" at bounding box center [188, 31] width 25 height 9
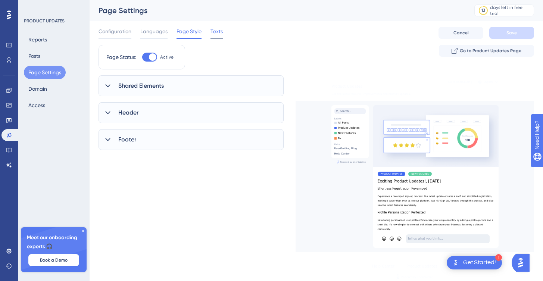
click at [218, 34] on span "Texts" at bounding box center [216, 31] width 12 height 9
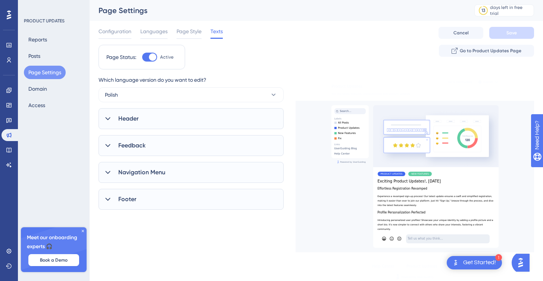
click at [45, 57] on div "Reports Posts Page Settings Domain Access" at bounding box center [54, 72] width 60 height 79
click at [37, 57] on button "Posts" at bounding box center [34, 55] width 21 height 13
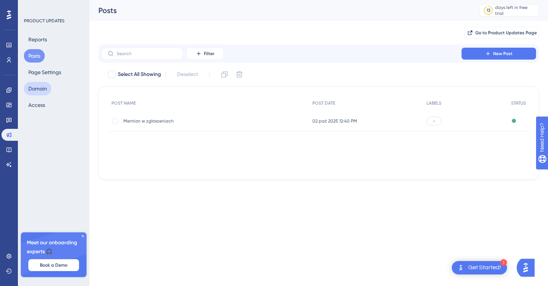
click at [47, 89] on button "Domain" at bounding box center [38, 88] width 28 height 13
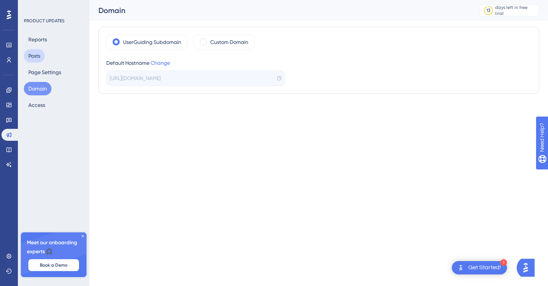
click at [40, 53] on button "Posts" at bounding box center [34, 55] width 21 height 13
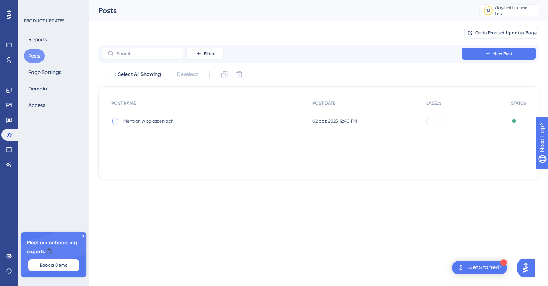
click at [116, 121] on div at bounding box center [115, 121] width 6 height 6
checkbox input "true"
click at [161, 120] on span "Mention w zgłoszeniach" at bounding box center [182, 121] width 119 height 6
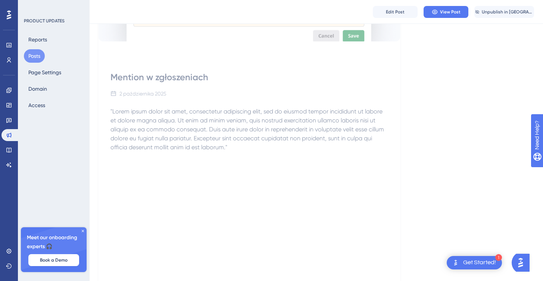
scroll to position [51, 0]
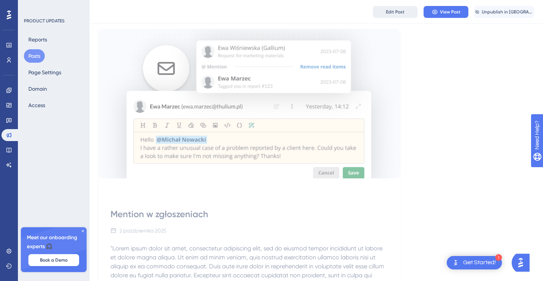
click at [403, 13] on span "Edit Post" at bounding box center [395, 12] width 19 height 6
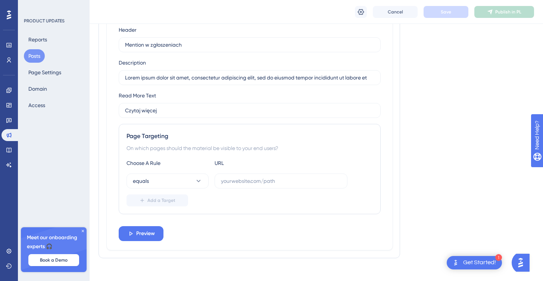
scroll to position [623, 0]
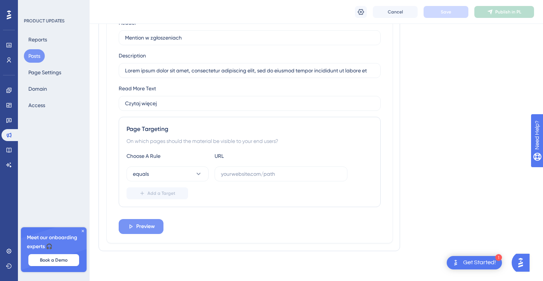
click at [149, 223] on span "Preview" at bounding box center [145, 226] width 19 height 9
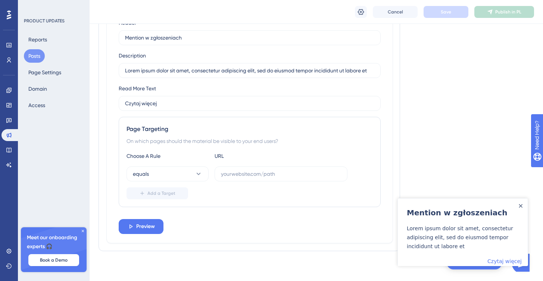
click at [521, 203] on div "Close Announcement" at bounding box center [521, 205] width 4 height 7
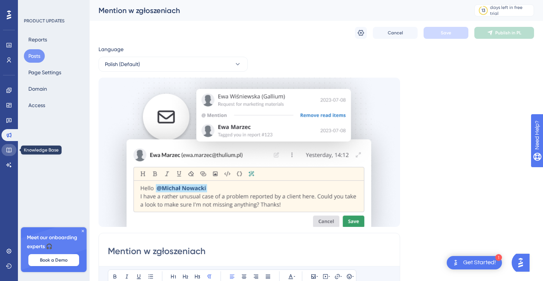
click at [11, 147] on icon at bounding box center [9, 150] width 6 height 6
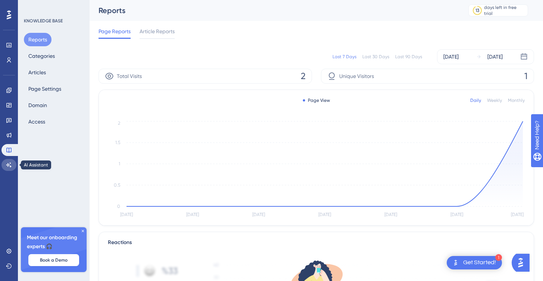
click at [11, 161] on link at bounding box center [8, 165] width 15 height 12
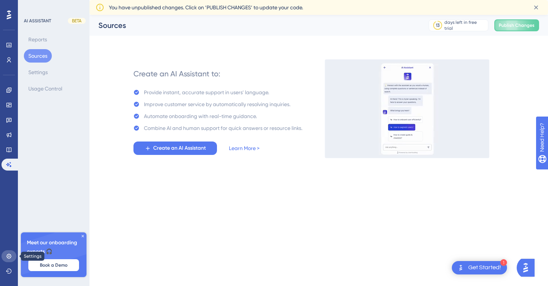
click at [12, 253] on link at bounding box center [8, 257] width 15 height 12
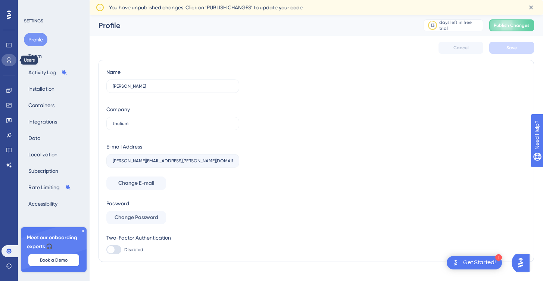
click at [5, 61] on link at bounding box center [8, 60] width 15 height 12
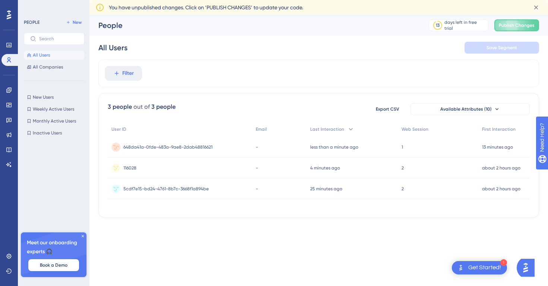
click at [168, 145] on span "648da41a-0fde-483a-9ae8-2dab48816621" at bounding box center [167, 147] width 89 height 6
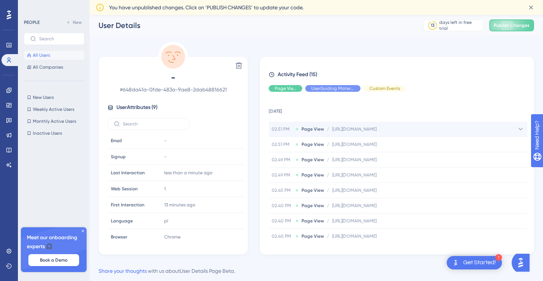
click at [376, 131] on span "[URL][DOMAIN_NAME]" at bounding box center [354, 129] width 44 height 6
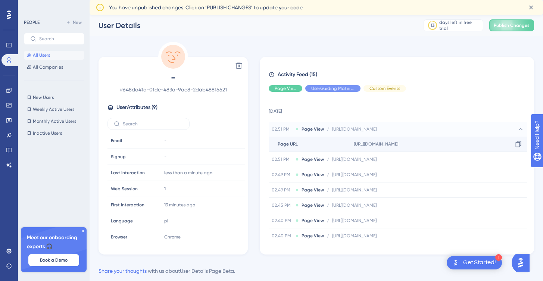
drag, startPoint x: 464, startPoint y: 146, endPoint x: 352, endPoint y: 144, distance: 112.3
click at [352, 144] on div "[URL][DOMAIN_NAME] Copy [URL][DOMAIN_NAME]" at bounding box center [439, 144] width 176 height 15
copy span "[URL][DOMAIN_NAME]"
click at [10, 131] on link at bounding box center [8, 135] width 15 height 12
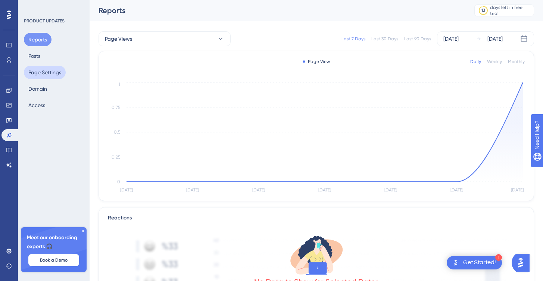
click at [43, 74] on button "Page Settings" at bounding box center [45, 72] width 42 height 13
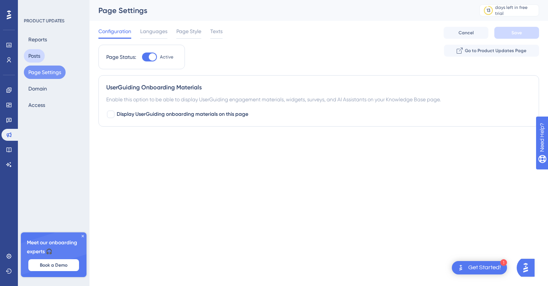
click at [41, 58] on button "Posts" at bounding box center [34, 55] width 21 height 13
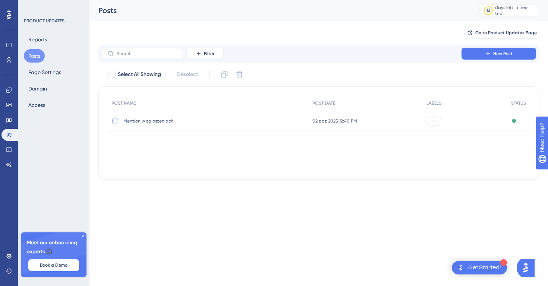
click at [118, 120] on div at bounding box center [115, 121] width 6 height 6
checkbox input "true"
click at [154, 121] on span "Mention w zgłoszeniach" at bounding box center [182, 121] width 119 height 6
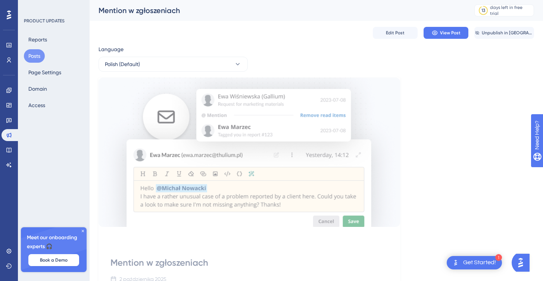
scroll to position [216, 0]
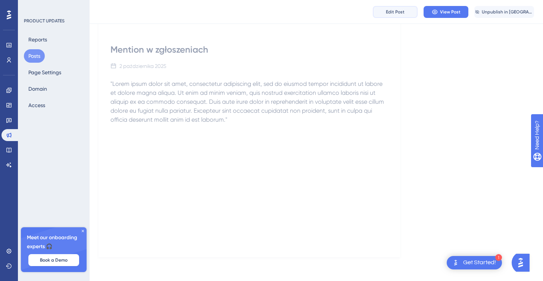
click at [401, 13] on span "Edit Post" at bounding box center [395, 12] width 19 height 6
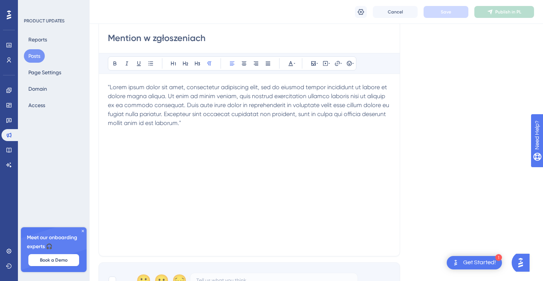
scroll to position [623, 0]
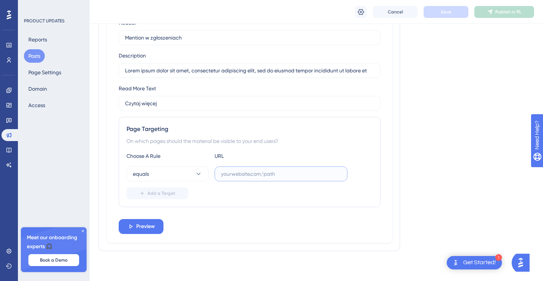
click at [254, 176] on input "text" at bounding box center [281, 174] width 120 height 8
paste input "[URL][DOMAIN_NAME]"
type input "[URL][DOMAIN_NAME]"
click at [159, 197] on button "Add a Target" at bounding box center [157, 193] width 62 height 12
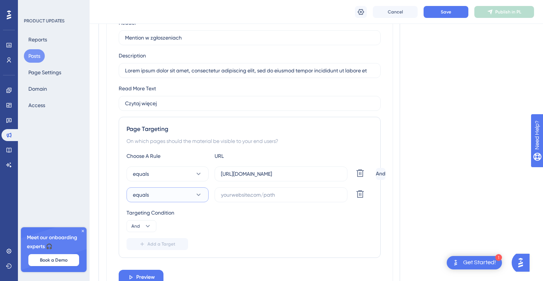
click at [199, 196] on icon at bounding box center [198, 194] width 7 height 7
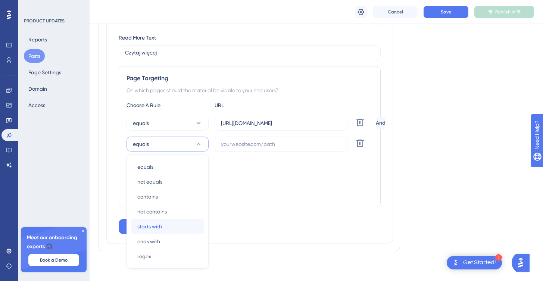
click at [167, 226] on div "starts with starts with" at bounding box center [167, 226] width 60 height 15
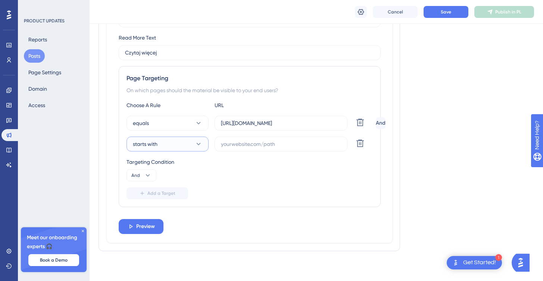
click at [193, 144] on button "starts with" at bounding box center [167, 144] width 82 height 15
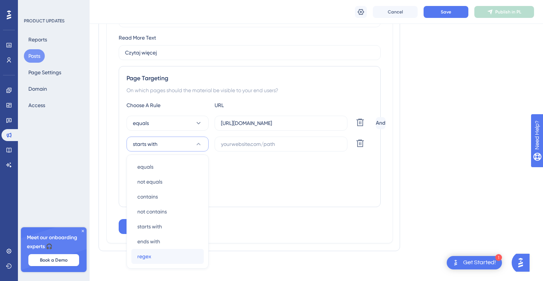
click at [158, 255] on div "regex regex" at bounding box center [167, 256] width 60 height 15
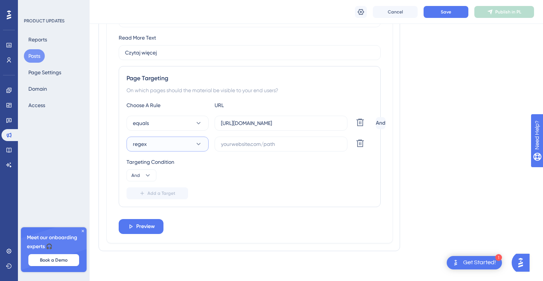
click at [190, 144] on button "regex" at bounding box center [167, 144] width 82 height 15
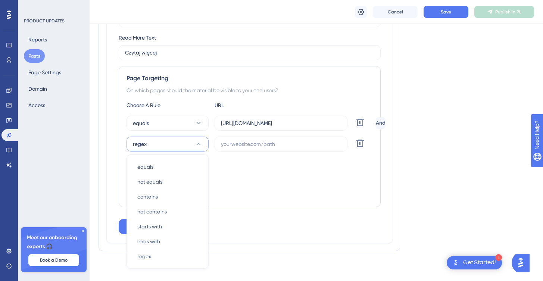
click at [255, 173] on div "Targeting Condition And" at bounding box center [249, 169] width 246 height 24
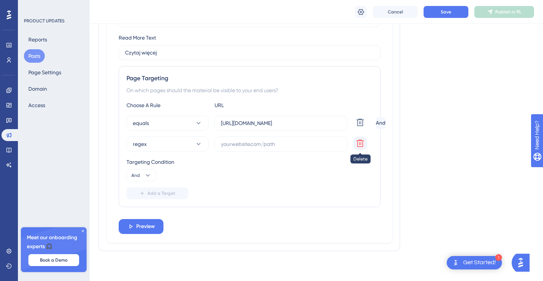
click at [363, 145] on icon at bounding box center [360, 143] width 9 height 9
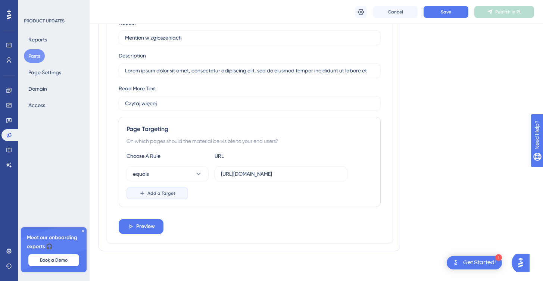
click at [153, 195] on span "Add a Target" at bounding box center [161, 193] width 28 height 6
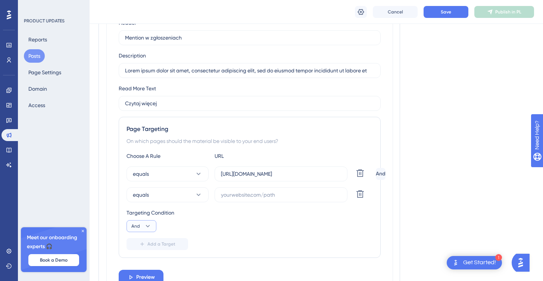
click at [148, 225] on icon at bounding box center [147, 225] width 7 height 7
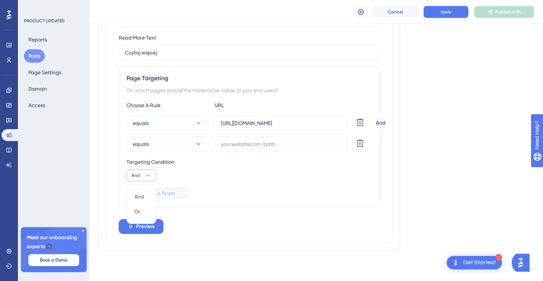
click at [176, 177] on div "Targeting Condition And And And Or Or" at bounding box center [249, 169] width 246 height 24
click at [359, 142] on icon at bounding box center [359, 143] width 7 height 7
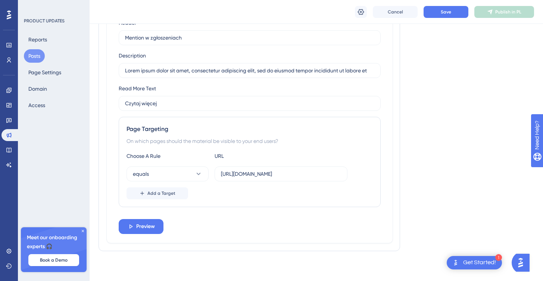
scroll to position [623, 0]
click at [430, 13] on button "Save" at bounding box center [445, 12] width 45 height 12
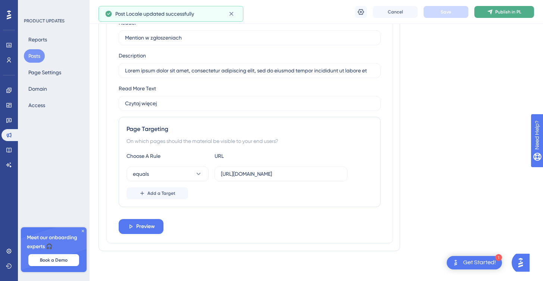
click at [497, 15] on button "Publish in PL" at bounding box center [504, 12] width 60 height 12
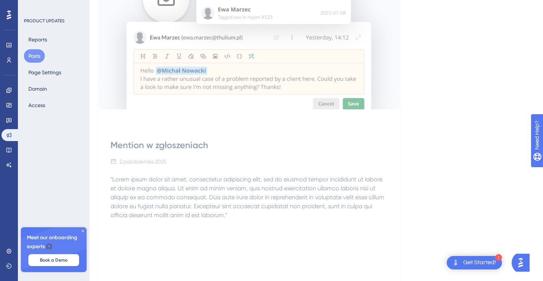
scroll to position [216, 0]
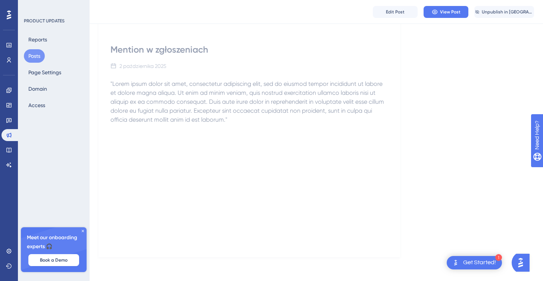
click at [41, 58] on button "Posts" at bounding box center [34, 55] width 21 height 13
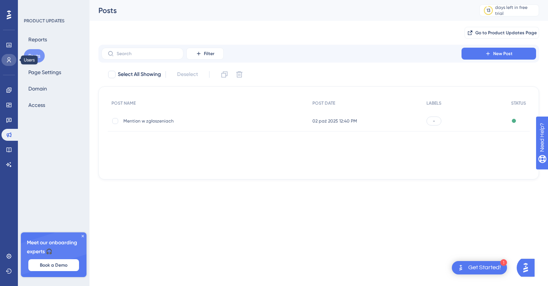
click at [9, 65] on link at bounding box center [8, 60] width 15 height 12
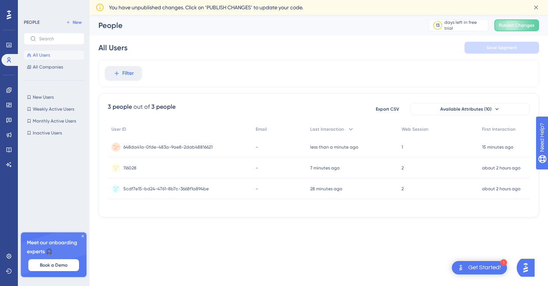
click at [435, 151] on div "1 1" at bounding box center [438, 147] width 81 height 21
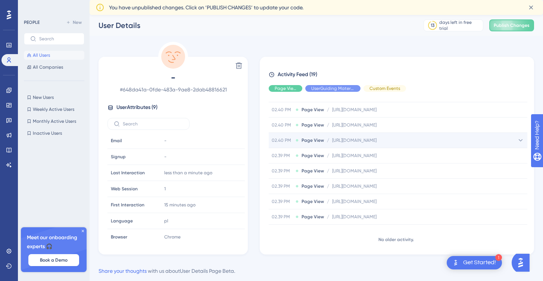
scroll to position [186, 0]
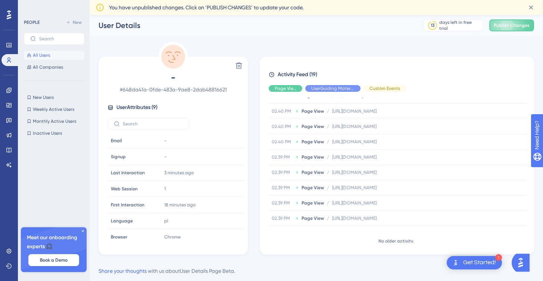
click at [39, 57] on span "All Users" at bounding box center [41, 55] width 17 height 6
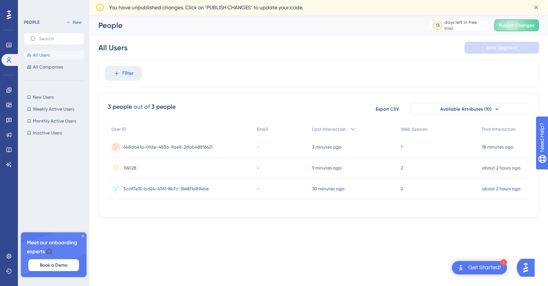
click at [193, 145] on span "648da41a-0fde-483a-9ae8-2dab48816621" at bounding box center [167, 147] width 89 height 6
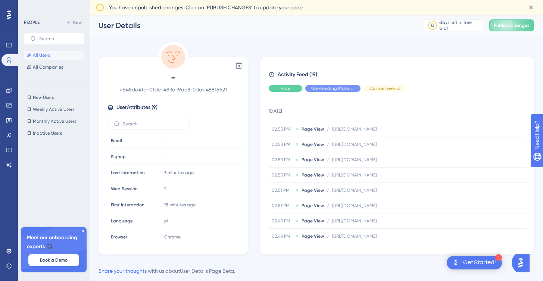
click at [295, 87] on div "Hide" at bounding box center [286, 88] width 34 height 7
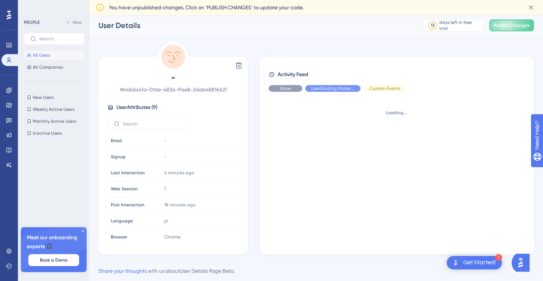
click at [294, 88] on div "Show" at bounding box center [286, 88] width 34 height 7
click at [330, 88] on span "Hide" at bounding box center [333, 88] width 10 height 6
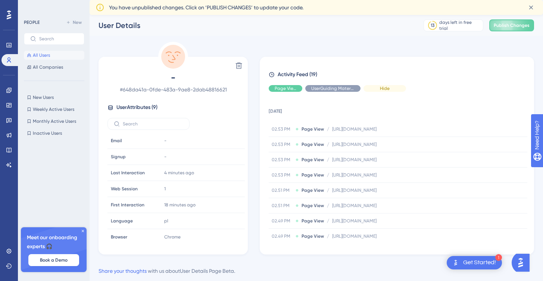
click at [377, 90] on div "Hide" at bounding box center [384, 88] width 43 height 7
click at [332, 90] on span "Show" at bounding box center [332, 88] width 11 height 6
